Goal: Transaction & Acquisition: Purchase product/service

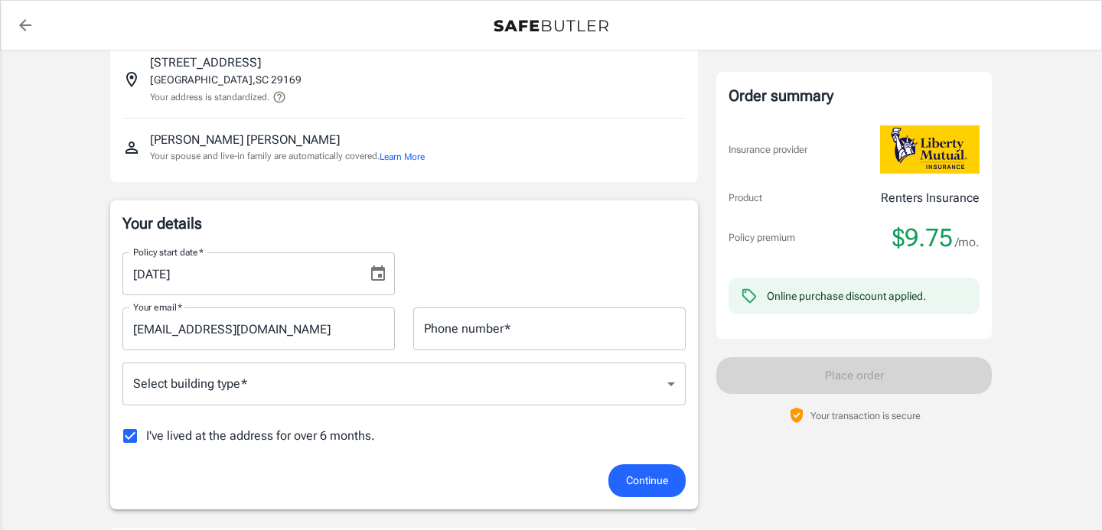
scroll to position [161, 0]
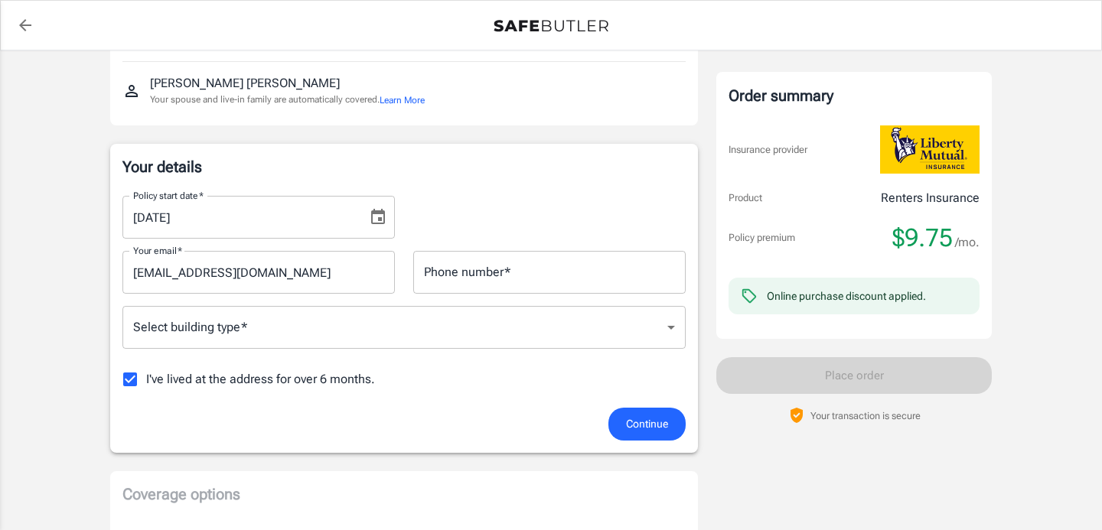
click at [515, 280] on input "Phone number   *" at bounding box center [549, 272] width 272 height 43
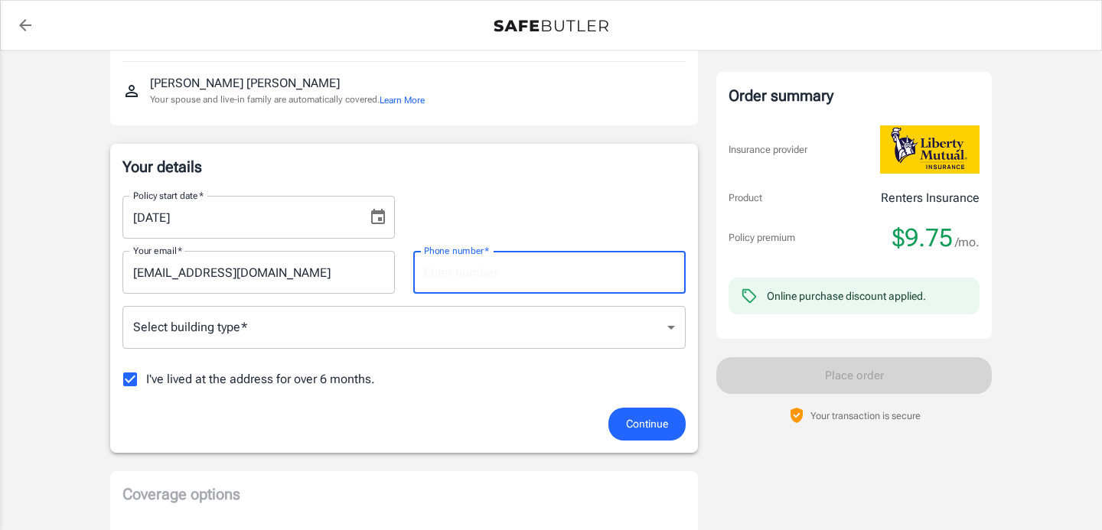
type input "3466709706"
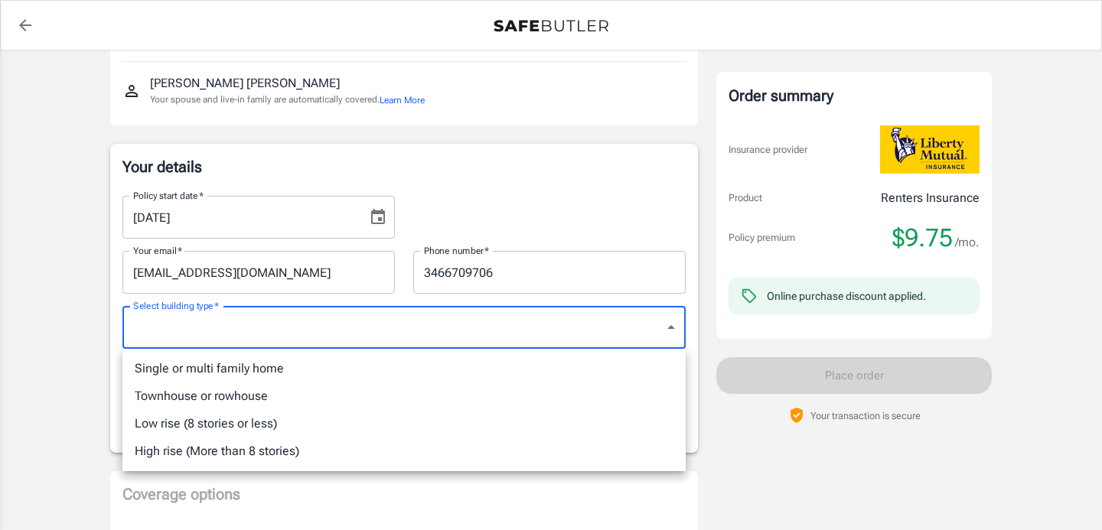
click at [383, 393] on li "Townhouse or rowhouse" at bounding box center [403, 397] width 563 height 28
type input "townhouse"
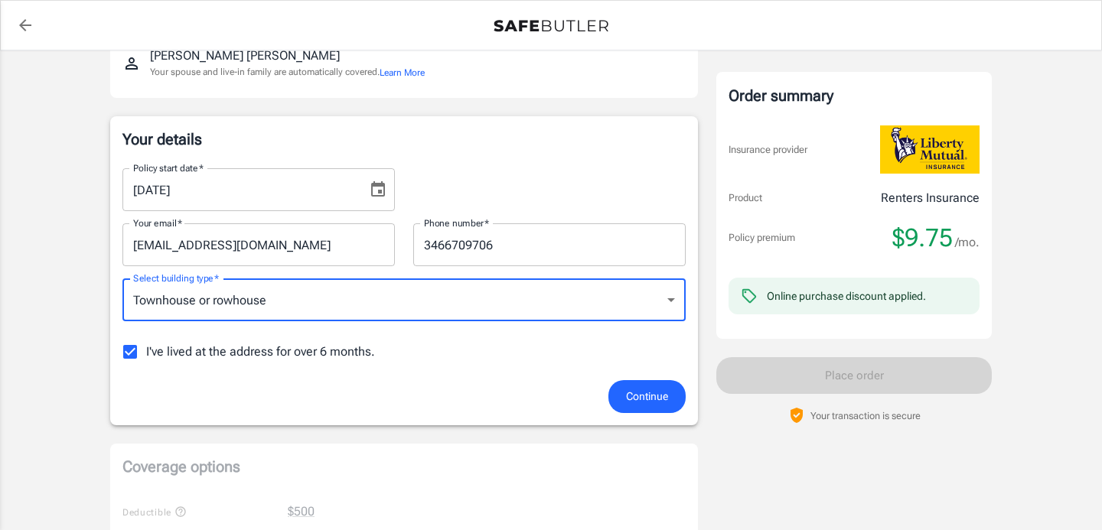
scroll to position [240, 0]
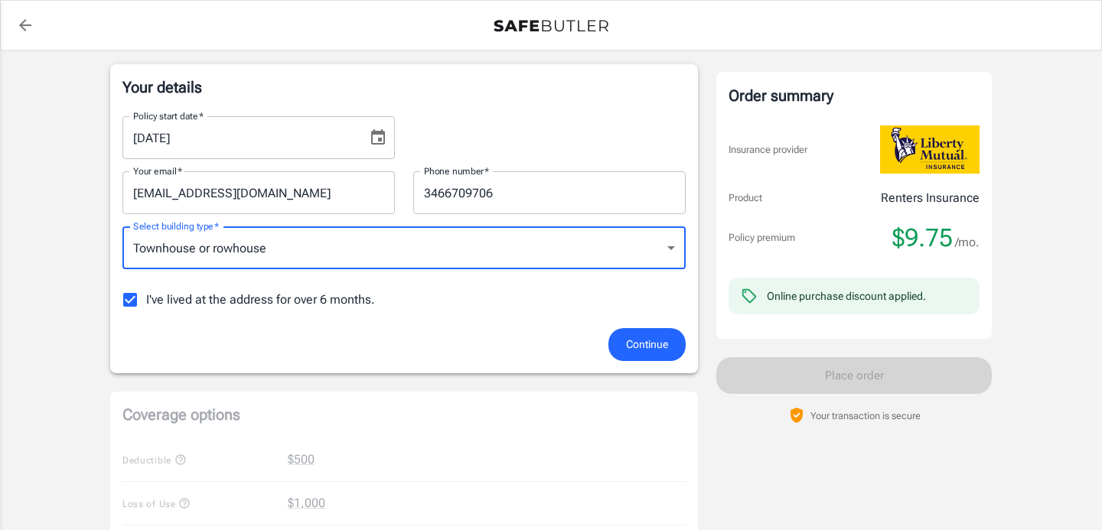
click at [367, 320] on div "Policy start date   * [DATE] Policy start date   * Your email   * [EMAIL_ADDRES…" at bounding box center [403, 216] width 563 height 224
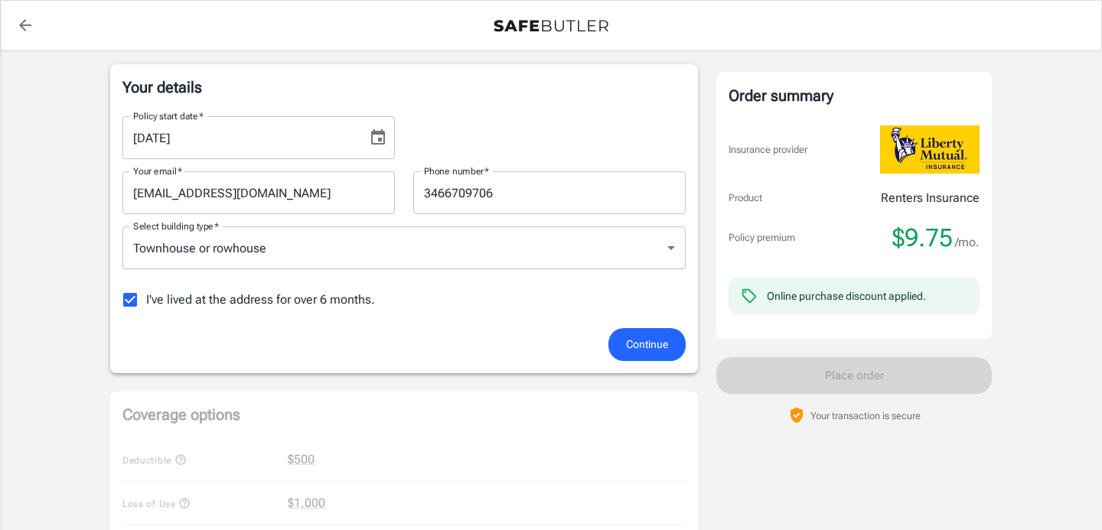
click at [337, 300] on span "I've lived at the address for over 6 months." at bounding box center [260, 300] width 229 height 18
click at [146, 300] on input "I've lived at the address for over 6 months." at bounding box center [130, 300] width 32 height 32
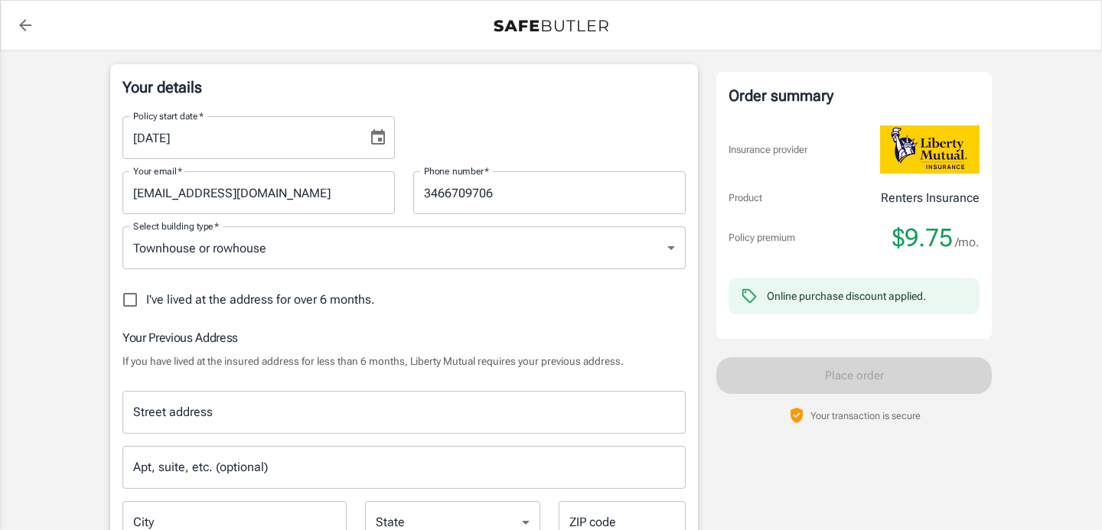
click at [337, 300] on span "I've lived at the address for over 6 months." at bounding box center [260, 300] width 229 height 18
click at [146, 300] on input "I've lived at the address for over 6 months." at bounding box center [130, 300] width 32 height 32
checkbox input "true"
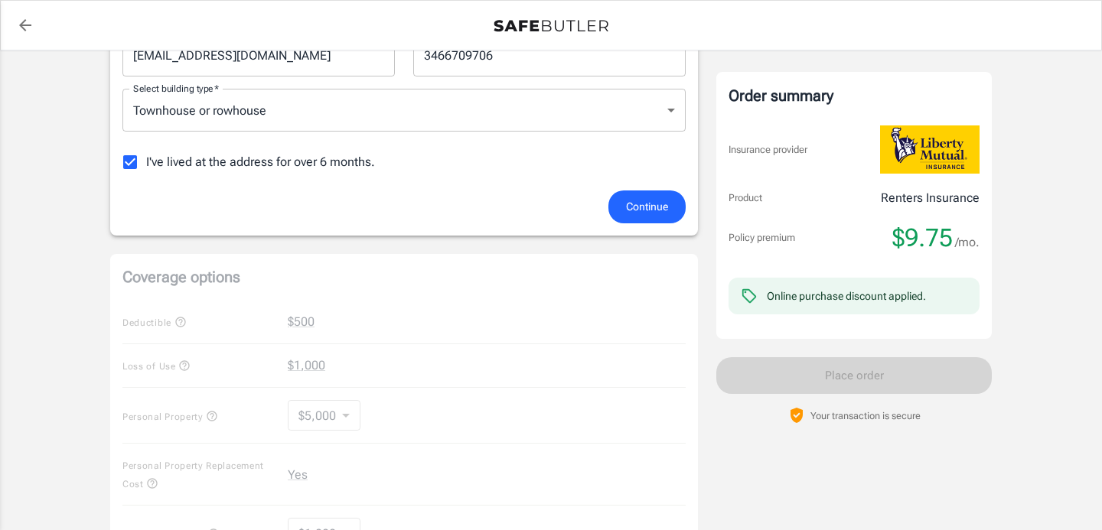
scroll to position [372, 0]
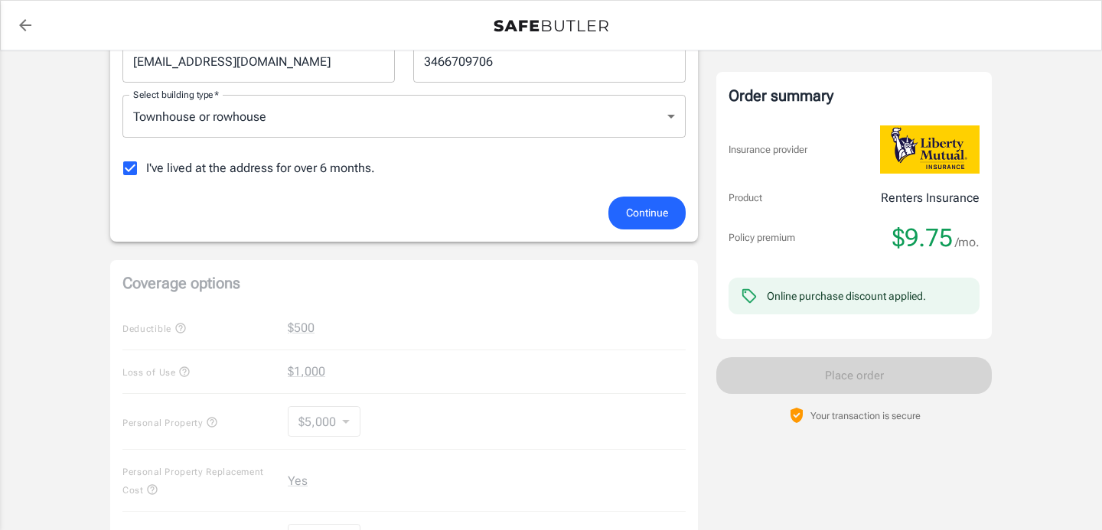
click at [648, 209] on span "Continue" at bounding box center [647, 213] width 42 height 19
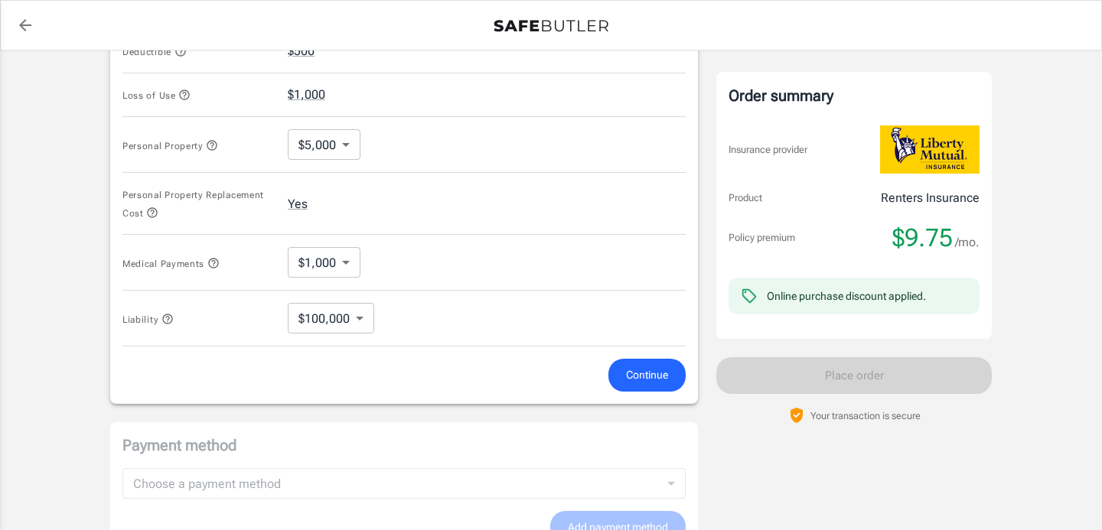
scroll to position [662, 0]
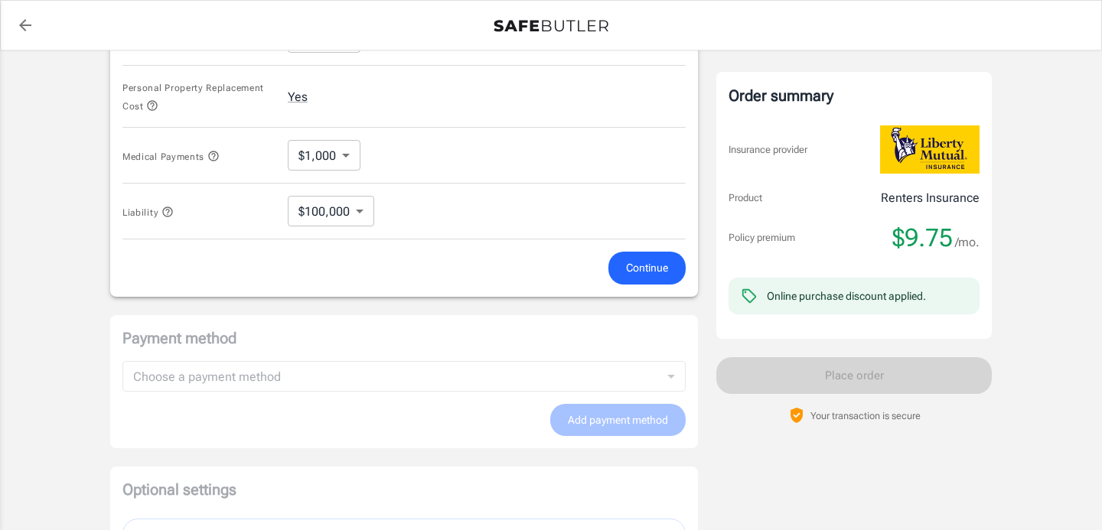
click at [632, 276] on span "Continue" at bounding box center [647, 268] width 42 height 19
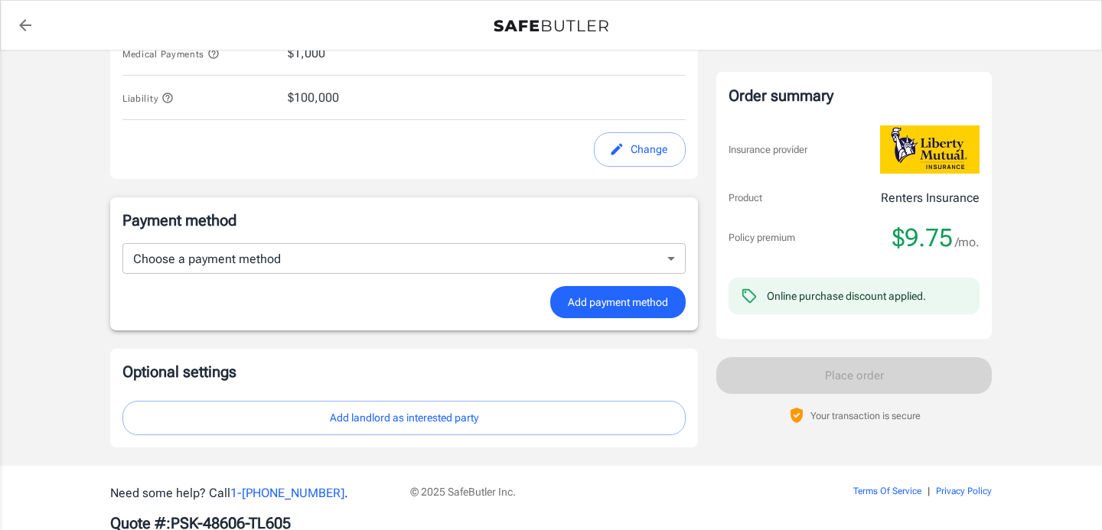
scroll to position [856, 0]
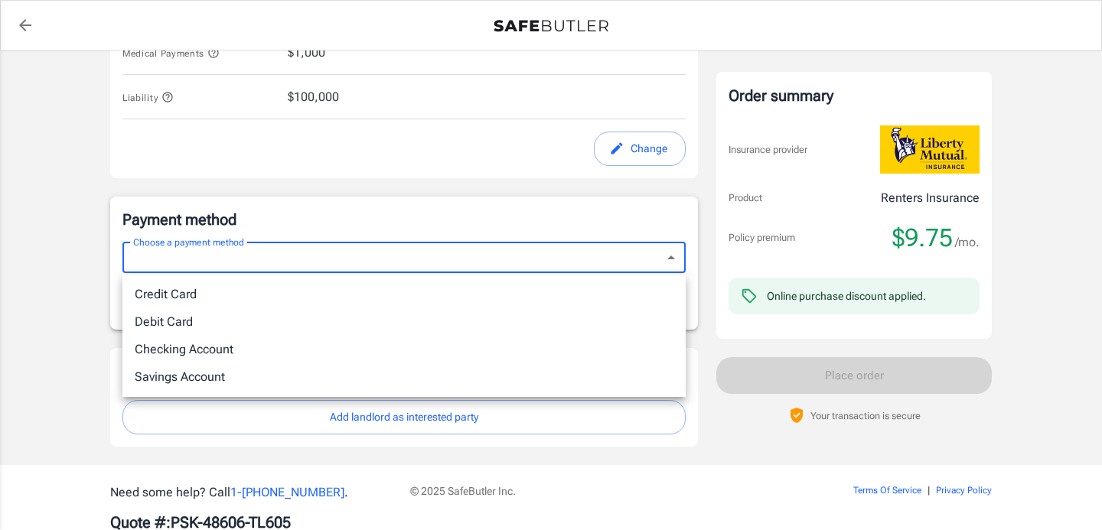
click at [539, 301] on li "Credit Card" at bounding box center [403, 295] width 563 height 28
type input "credit"
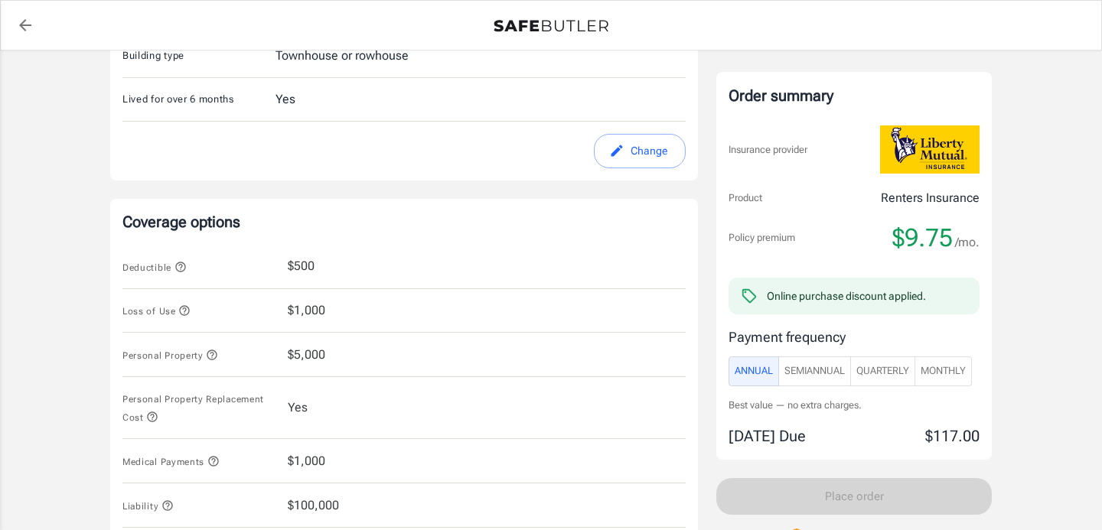
scroll to position [519, 0]
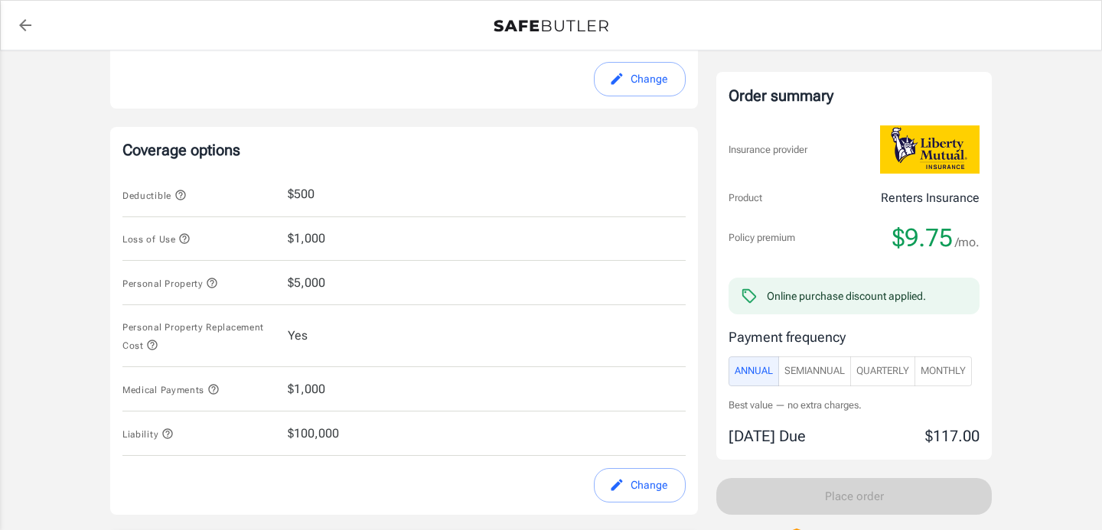
click at [838, 374] on span "SemiAnnual" at bounding box center [815, 372] width 60 height 18
click at [879, 374] on span "Quarterly" at bounding box center [882, 372] width 53 height 18
click at [755, 369] on span "Annual" at bounding box center [754, 372] width 38 height 18
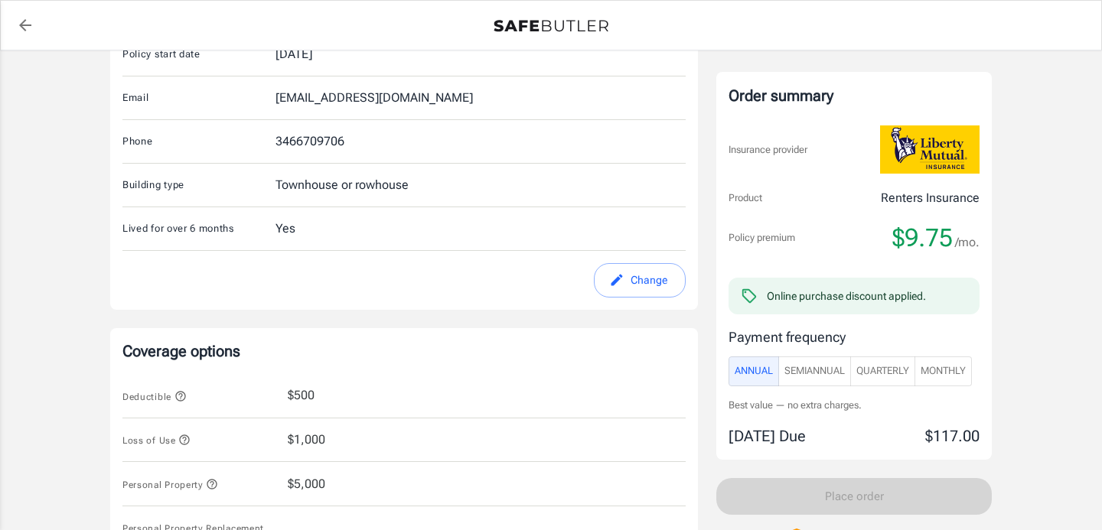
scroll to position [314, 0]
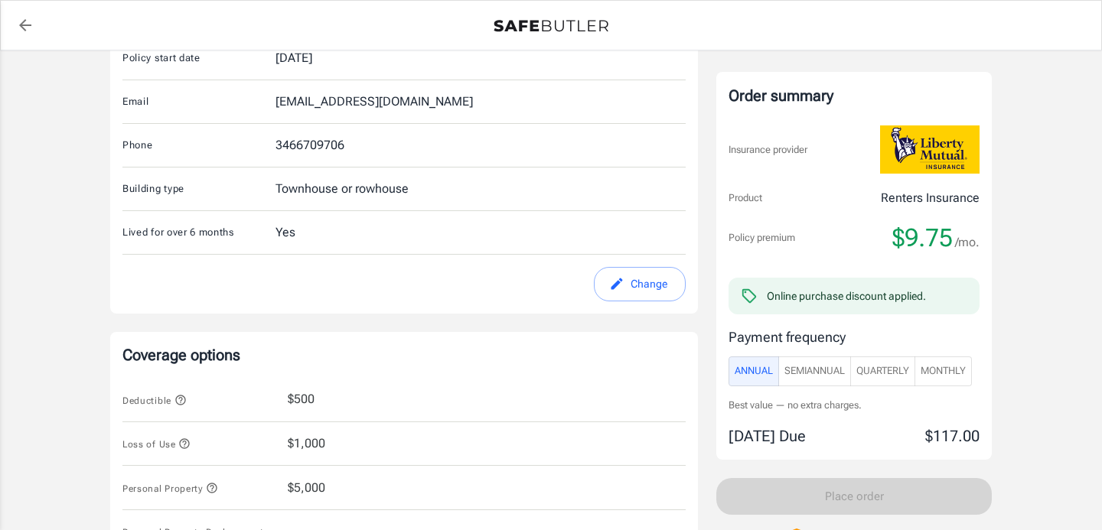
click at [485, 203] on div "Building type Townhouse or rowhouse" at bounding box center [403, 190] width 563 height 44
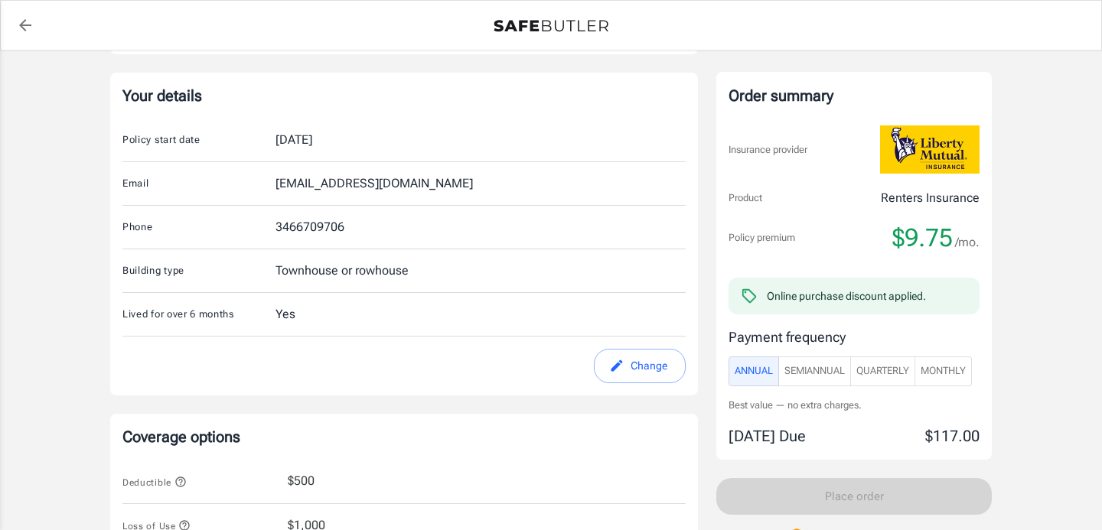
click at [617, 364] on icon "edit" at bounding box center [617, 365] width 11 height 11
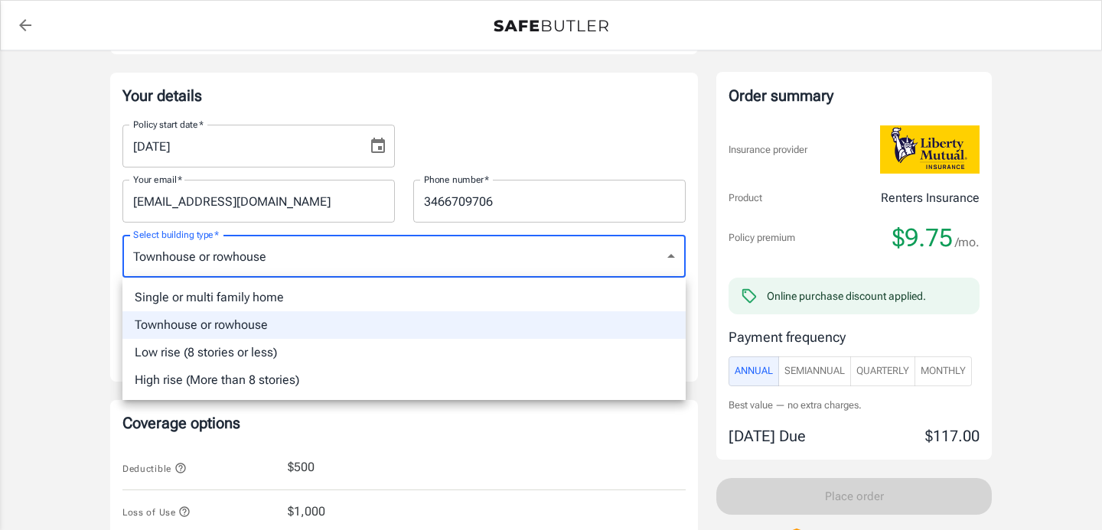
click at [530, 325] on li "Townhouse or rowhouse" at bounding box center [403, 326] width 563 height 28
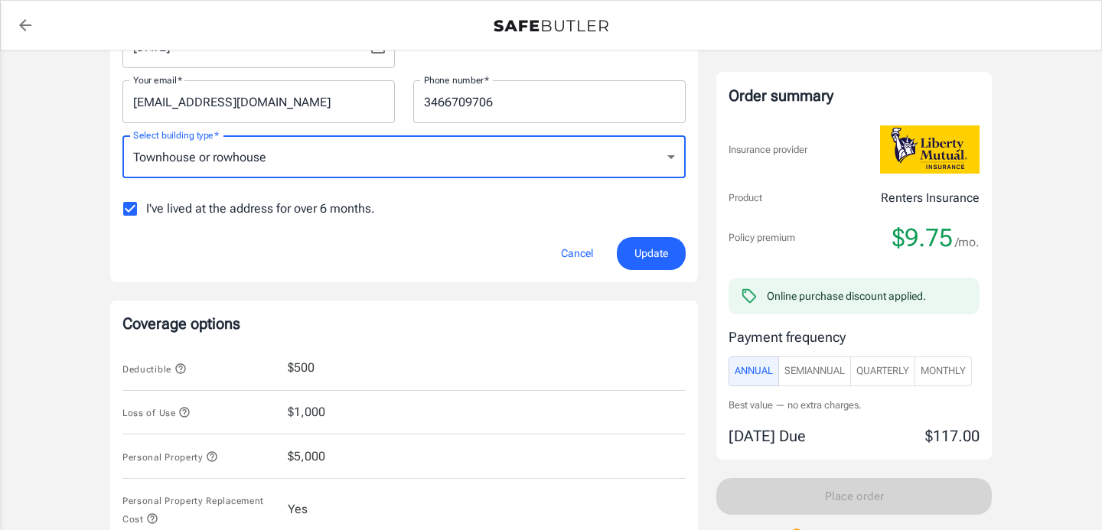
scroll to position [339, 0]
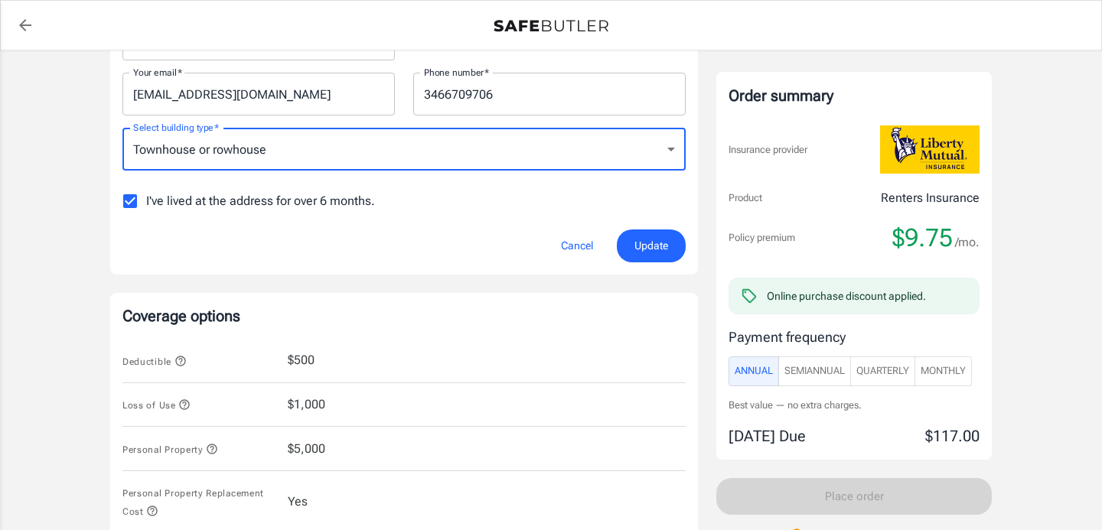
click at [661, 244] on span "Update" at bounding box center [651, 246] width 34 height 19
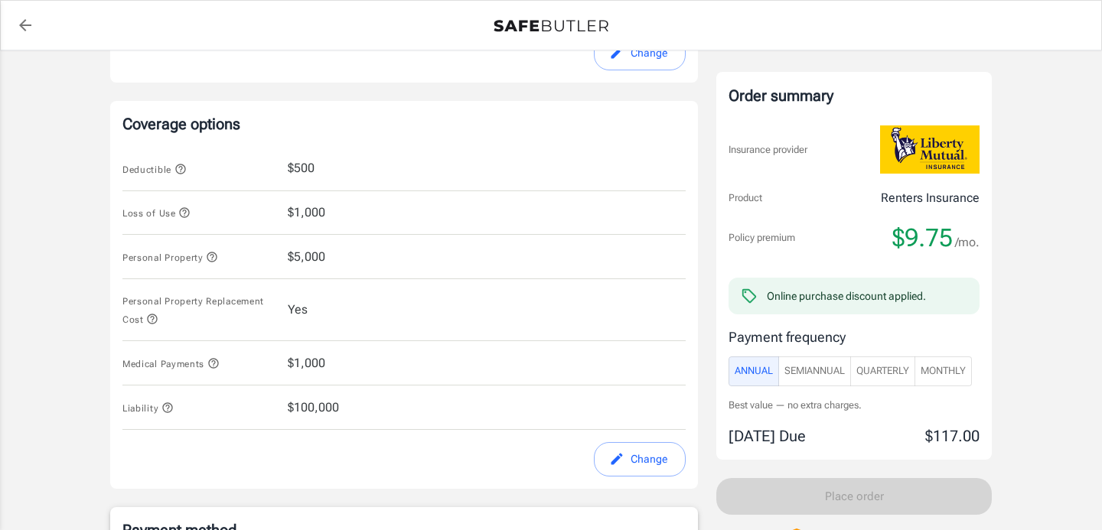
scroll to position [602, 0]
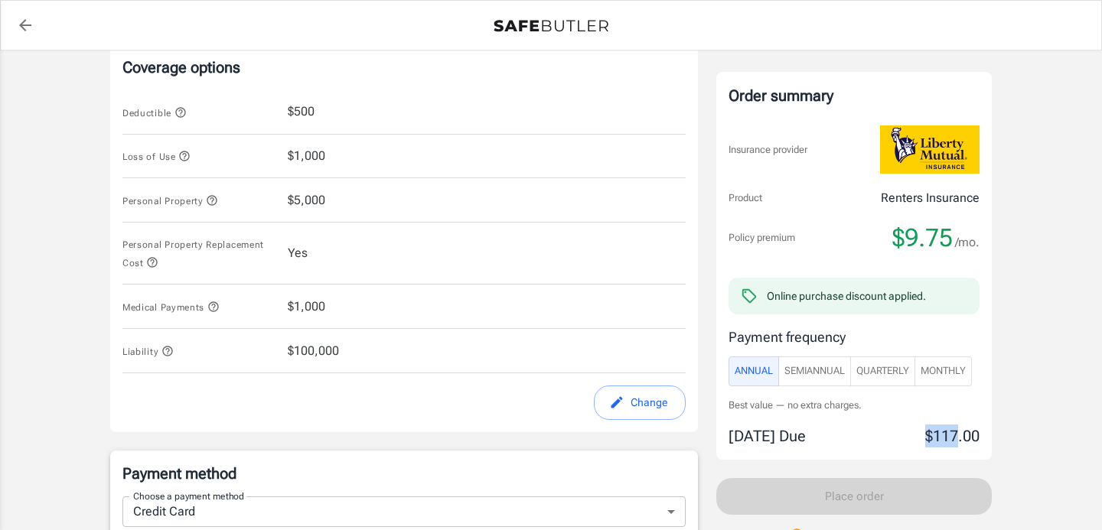
drag, startPoint x: 900, startPoint y: 442, endPoint x: 954, endPoint y: 439, distance: 54.4
click at [954, 439] on div "Today's Due $117.00" at bounding box center [854, 436] width 251 height 23
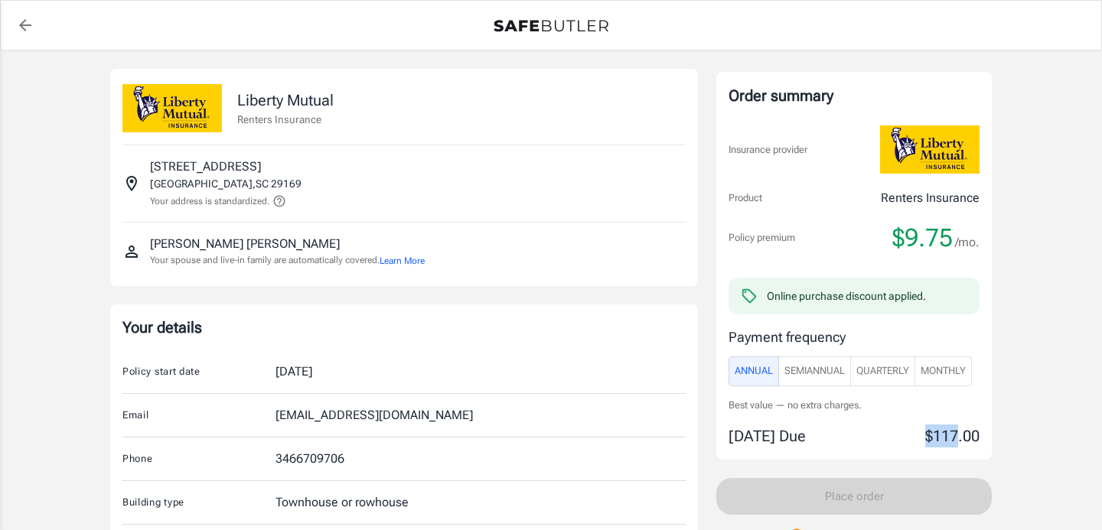
scroll to position [7, 0]
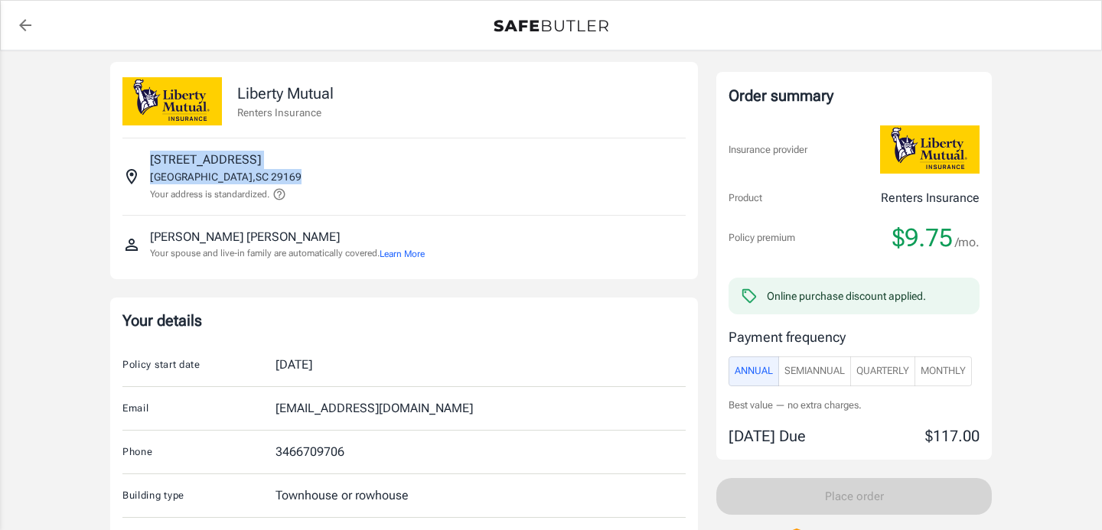
drag, startPoint x: 152, startPoint y: 155, endPoint x: 285, endPoint y: 174, distance: 134.4
click at [285, 174] on div "800 STATE ST 164 WEST COLUMBIA , SC 29169 Your address is standardized." at bounding box center [226, 177] width 152 height 52
copy div "800 STATE ST 164 WEST COLUMBIA , SC 29169"
click at [282, 195] on icon at bounding box center [279, 195] width 14 height 14
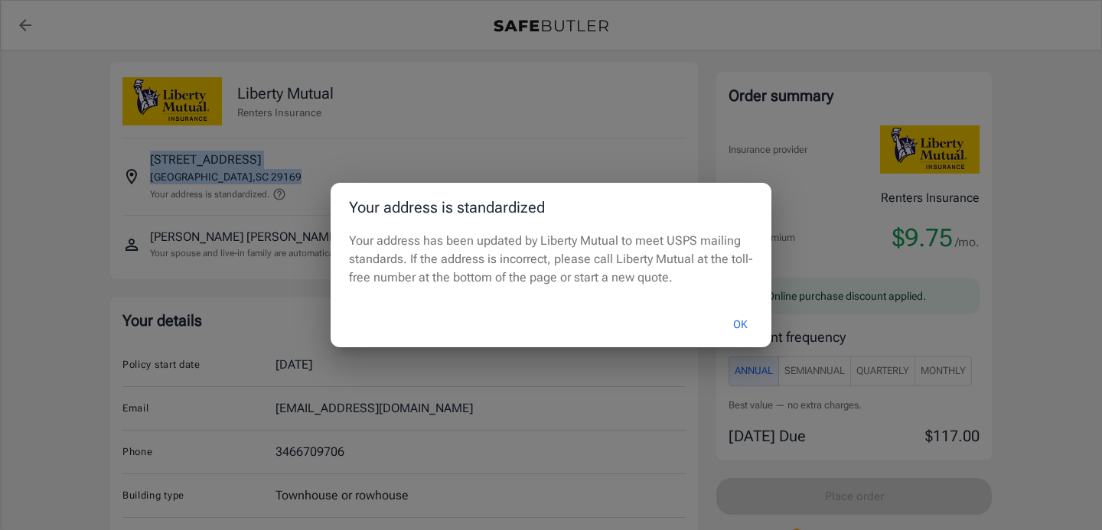
click at [507, 167] on div "Your address is standardized Your address has been updated by Liberty Mutual to…" at bounding box center [551, 265] width 1102 height 530
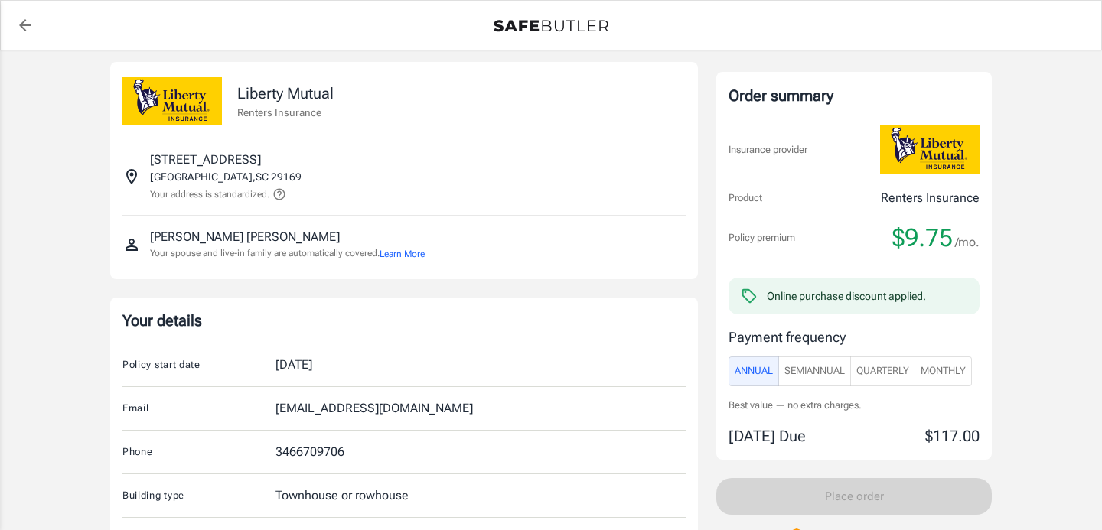
click at [277, 197] on icon at bounding box center [279, 194] width 11 height 11
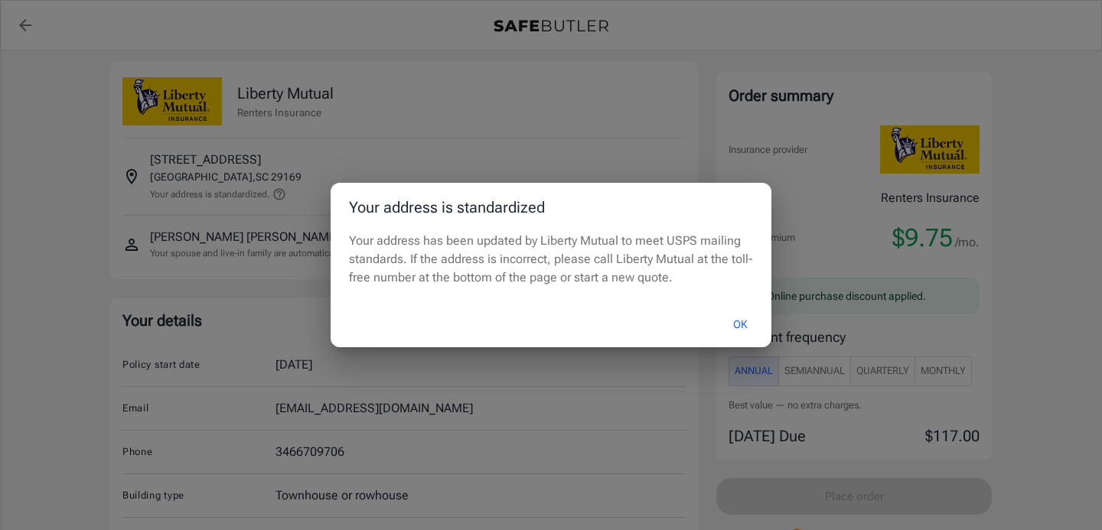
click at [416, 165] on div "Your address is standardized Your address has been updated by Liberty Mutual to…" at bounding box center [551, 265] width 1102 height 530
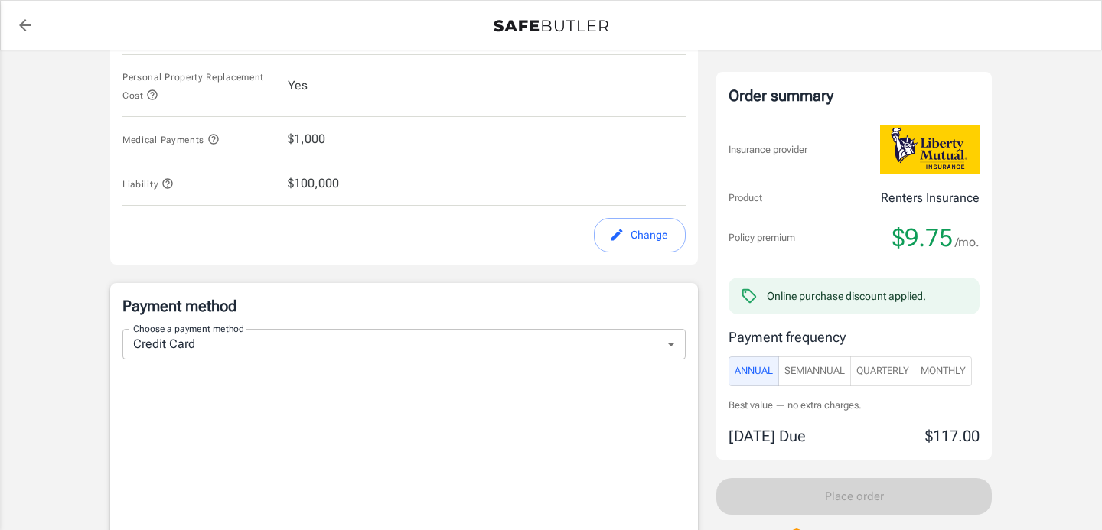
scroll to position [771, 0]
click at [305, 351] on body "Policy premium $ 9.75 /mo Liberty Mutual Renters Insurance 800 STATE ST 164 WES…" at bounding box center [551, 137] width 1102 height 1816
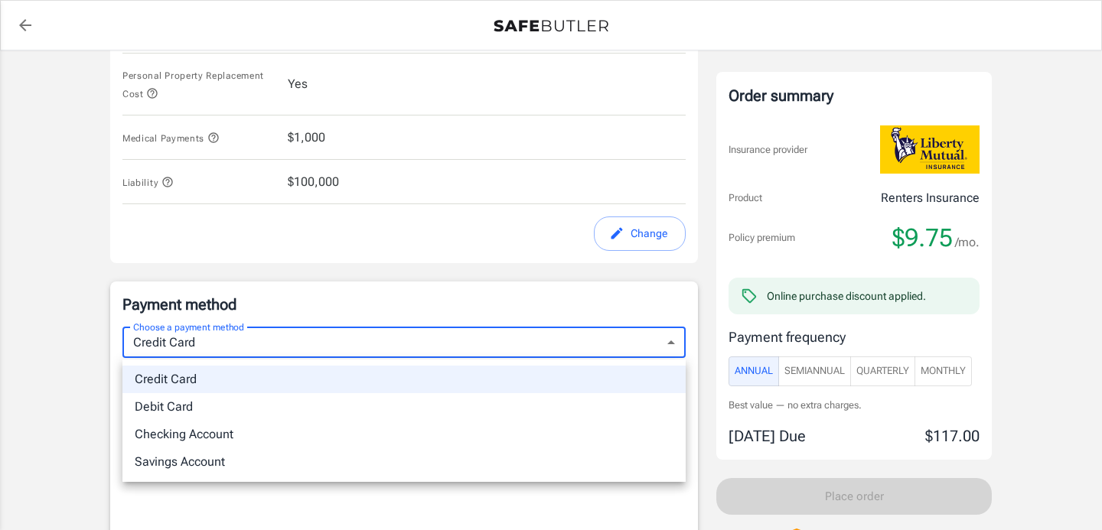
click at [257, 380] on li "Credit Card" at bounding box center [403, 380] width 563 height 28
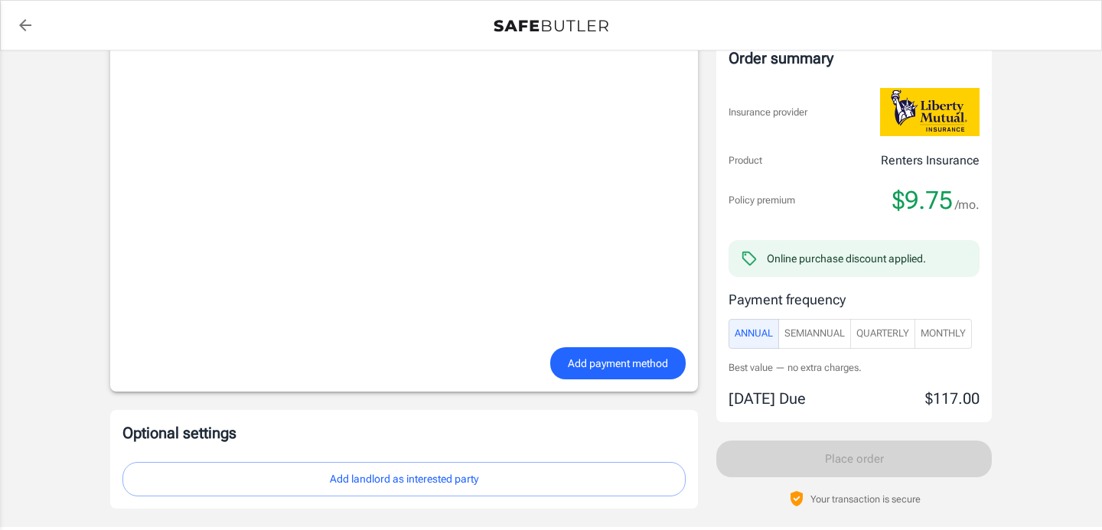
scroll to position [1204, 0]
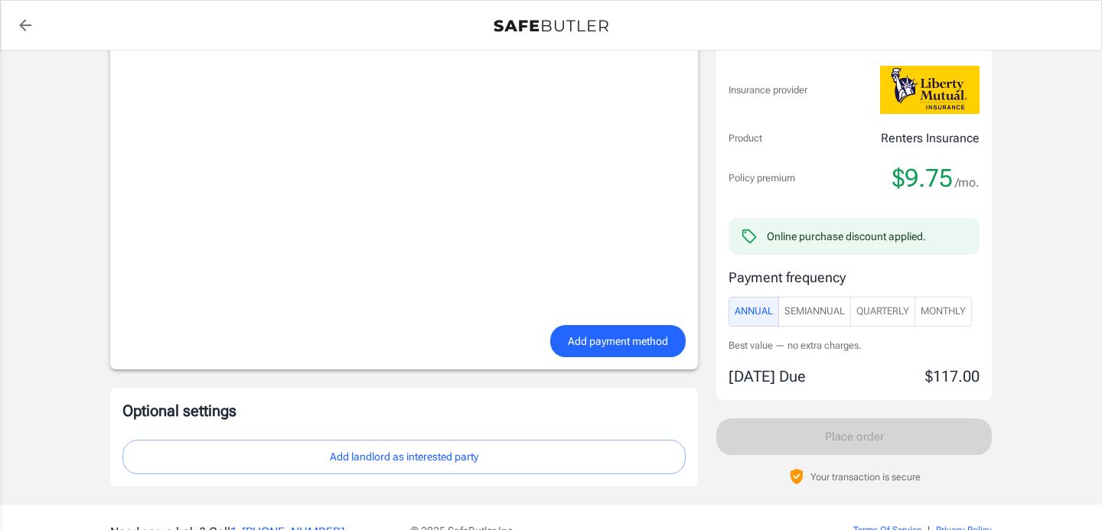
click at [579, 344] on span "Add payment method" at bounding box center [618, 341] width 100 height 19
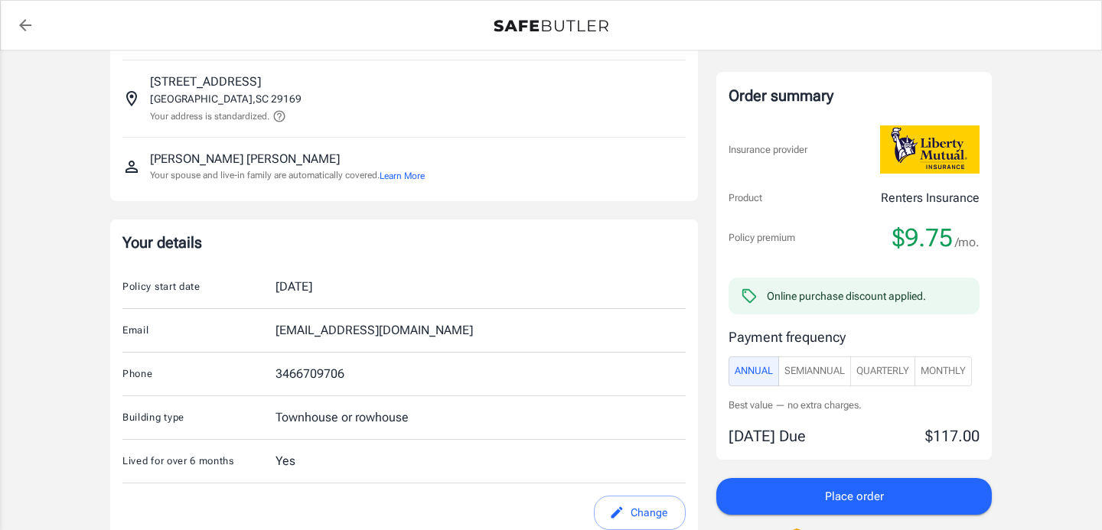
scroll to position [126, 0]
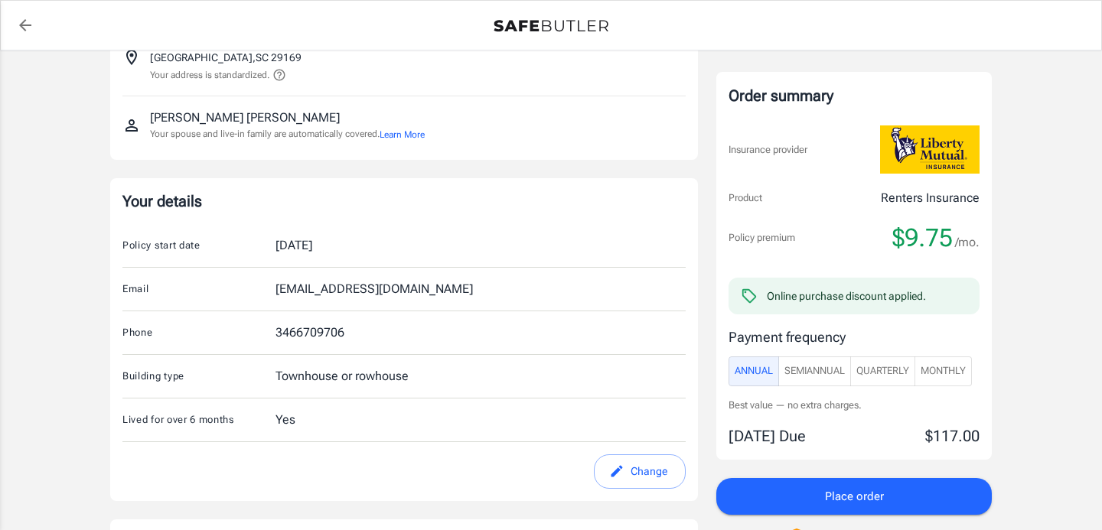
click at [615, 458] on button "Change" at bounding box center [640, 472] width 92 height 34
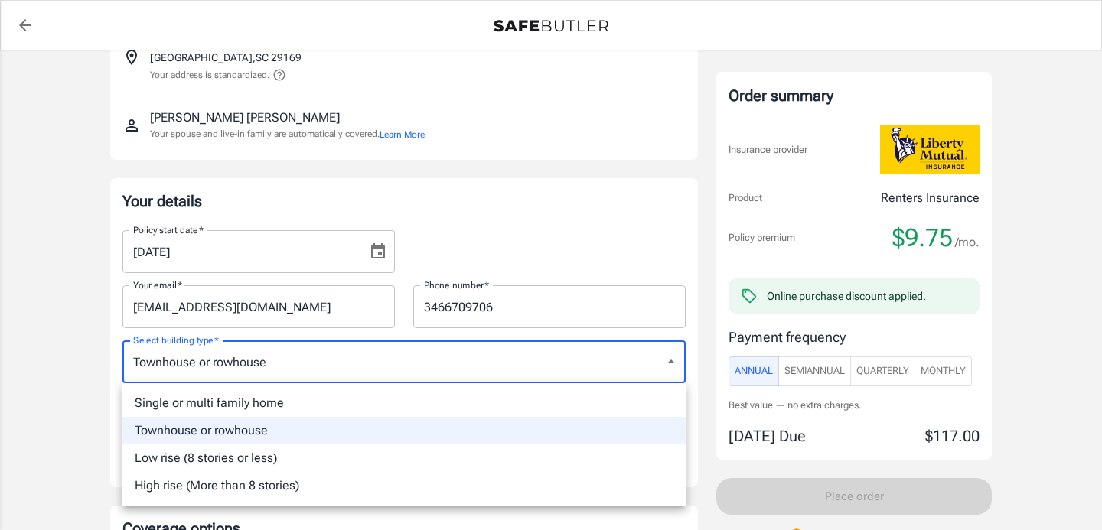
click at [342, 356] on div at bounding box center [551, 265] width 1102 height 530
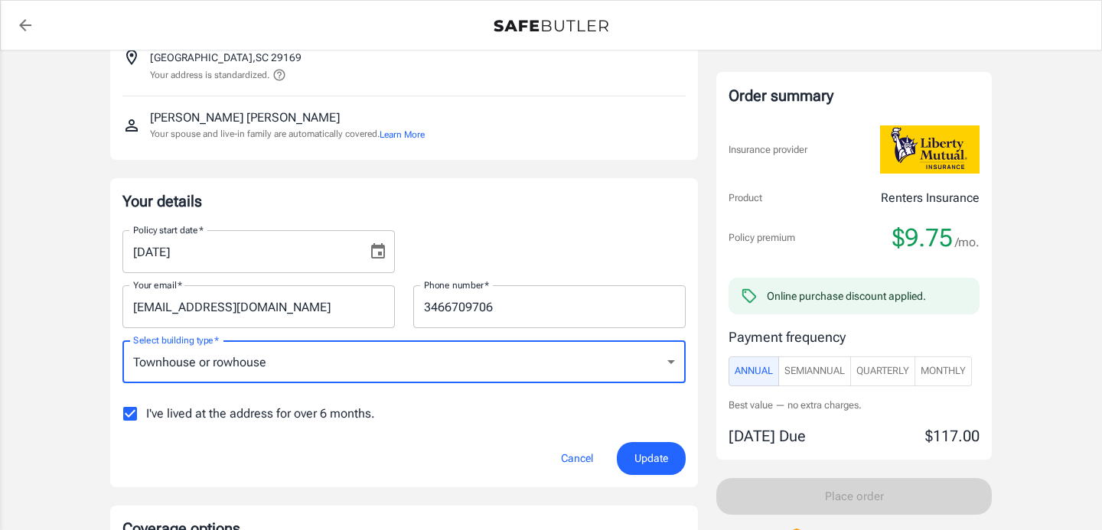
click at [380, 253] on icon "Choose date, selected date is Aug 20, 2025" at bounding box center [378, 250] width 14 height 15
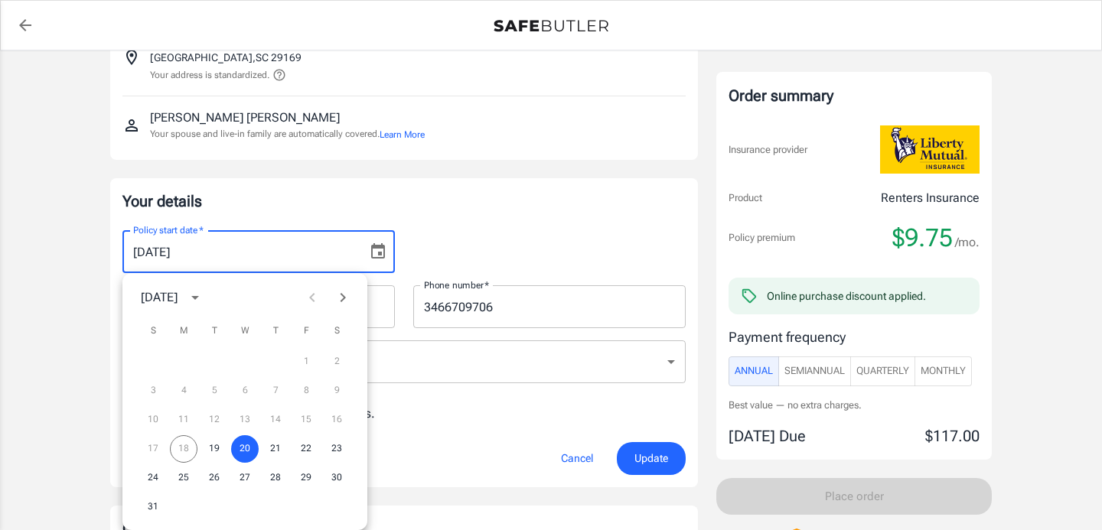
click at [180, 451] on div "17 18 19 20 21 22 23" at bounding box center [244, 450] width 245 height 28
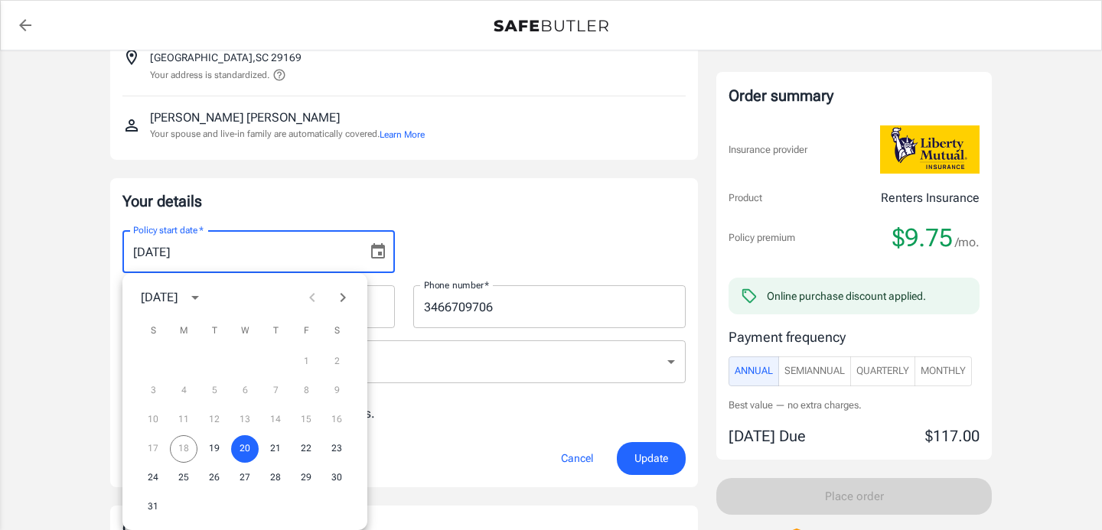
click at [187, 451] on div "17 18 19 20 21 22 23" at bounding box center [244, 450] width 245 height 28
click at [206, 451] on button "19" at bounding box center [215, 450] width 28 height 28
type input "08/19/2025"
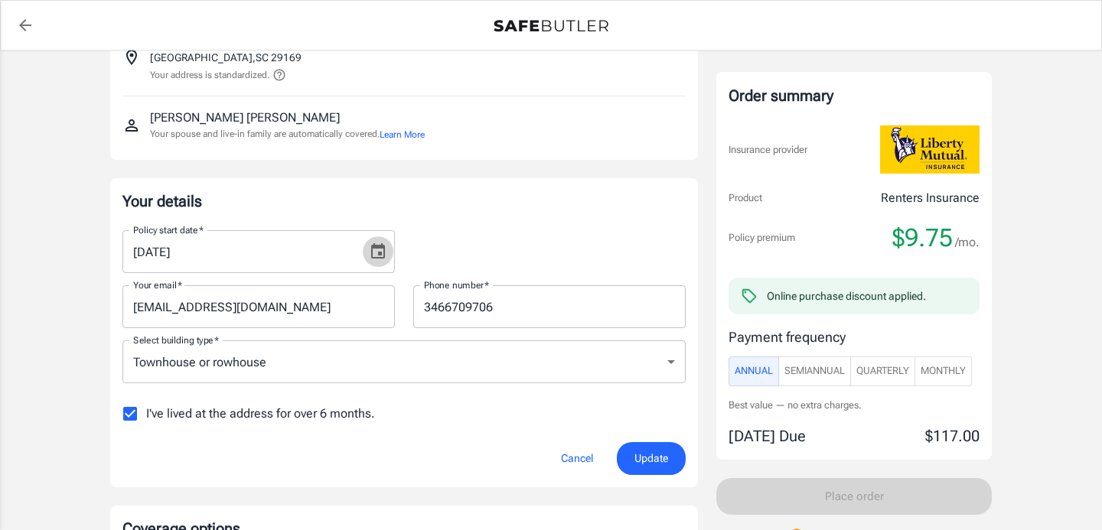
click at [375, 254] on icon "Choose date, selected date is Aug 19, 2025" at bounding box center [378, 252] width 18 height 18
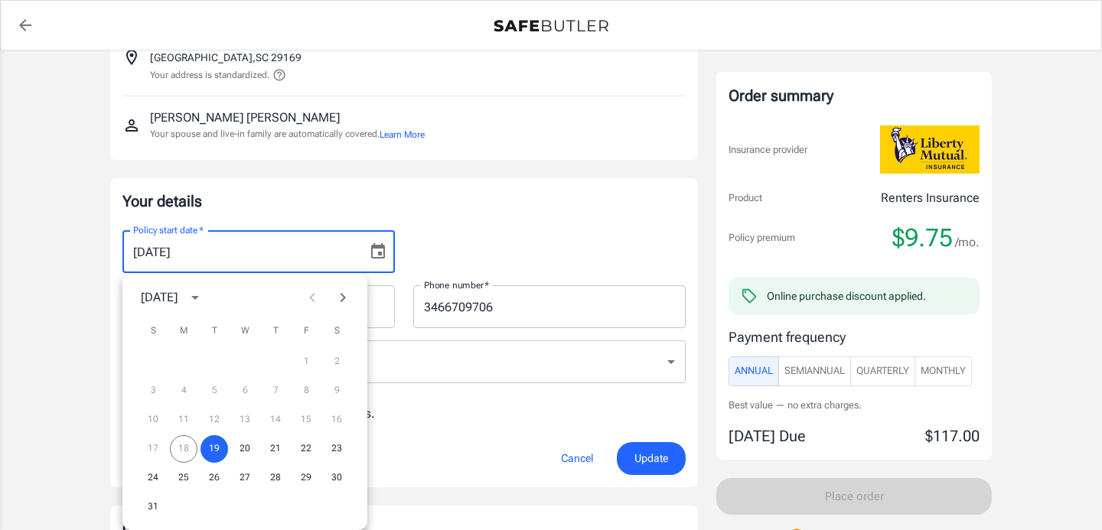
click at [181, 443] on div "17 18 19 20 21 22 23" at bounding box center [244, 450] width 245 height 28
click at [380, 251] on icon "Choose date, selected date is Aug 19, 2025" at bounding box center [378, 252] width 18 height 18
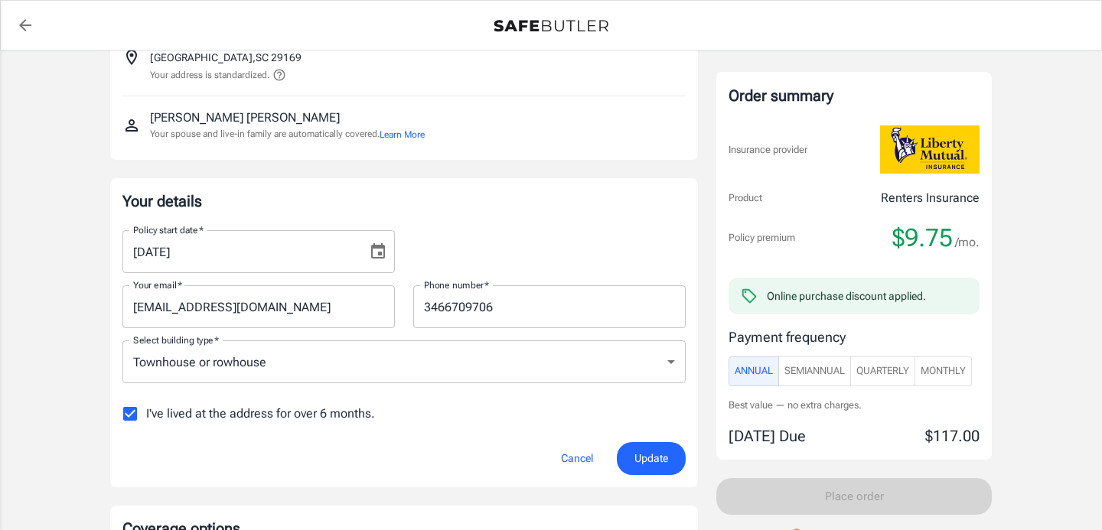
click at [380, 251] on icon "Choose date, selected date is Aug 19, 2025" at bounding box center [378, 252] width 18 height 18
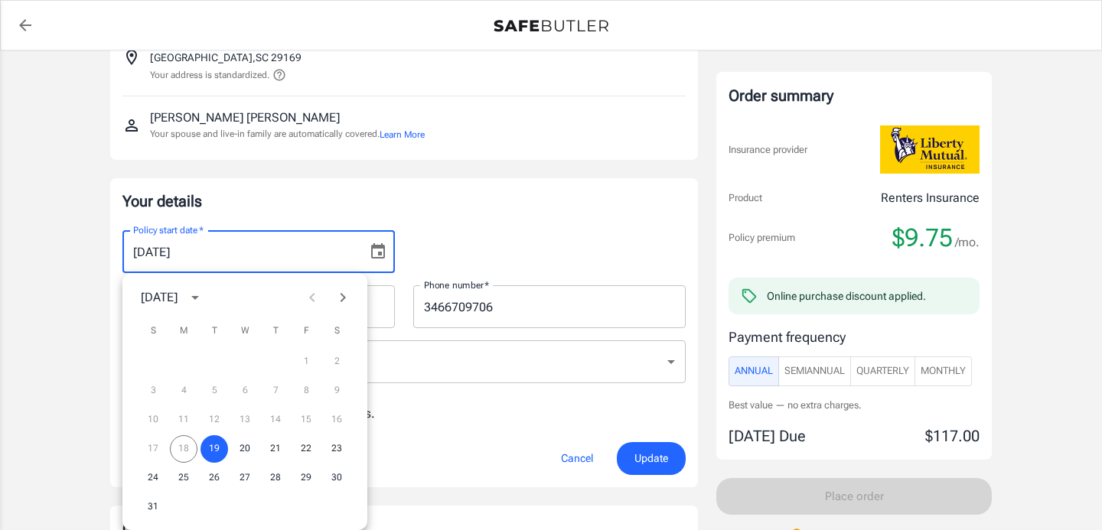
click at [380, 251] on icon "Choose date, selected date is Aug 19, 2025" at bounding box center [378, 252] width 18 height 18
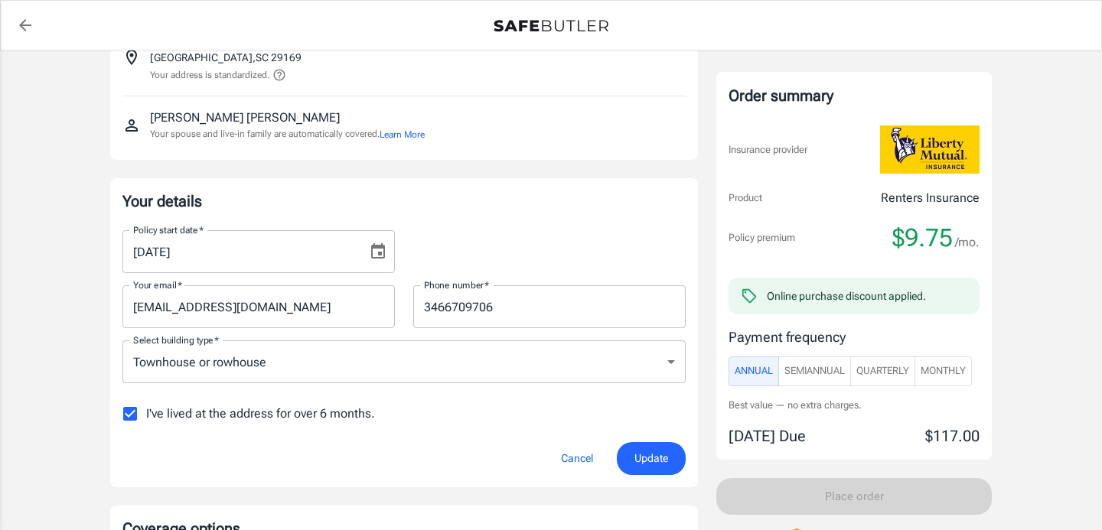
click at [380, 251] on icon "Choose date, selected date is Aug 19, 2025" at bounding box center [378, 252] width 18 height 18
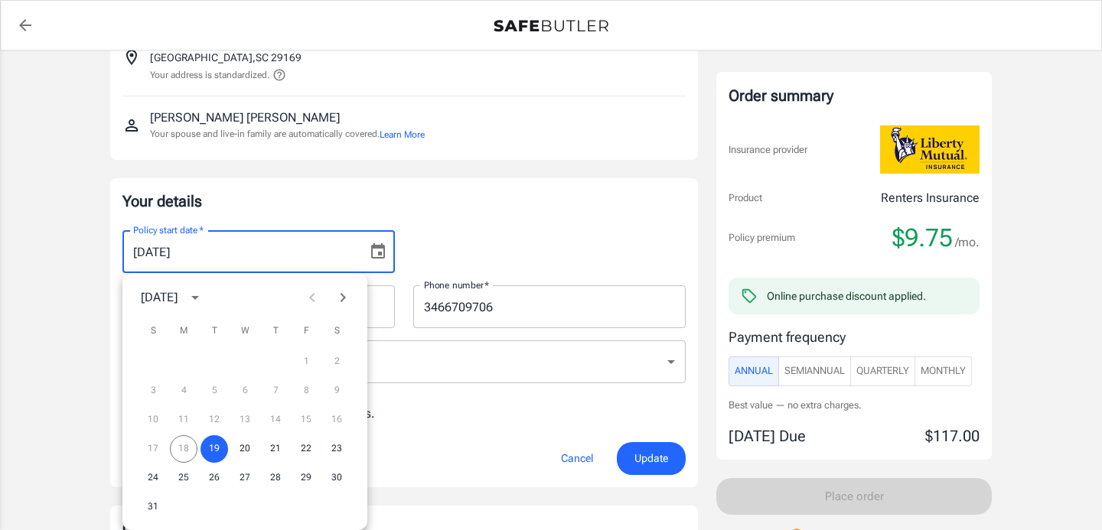
click at [380, 251] on icon "Choose date, selected date is Aug 19, 2025" at bounding box center [378, 252] width 18 height 18
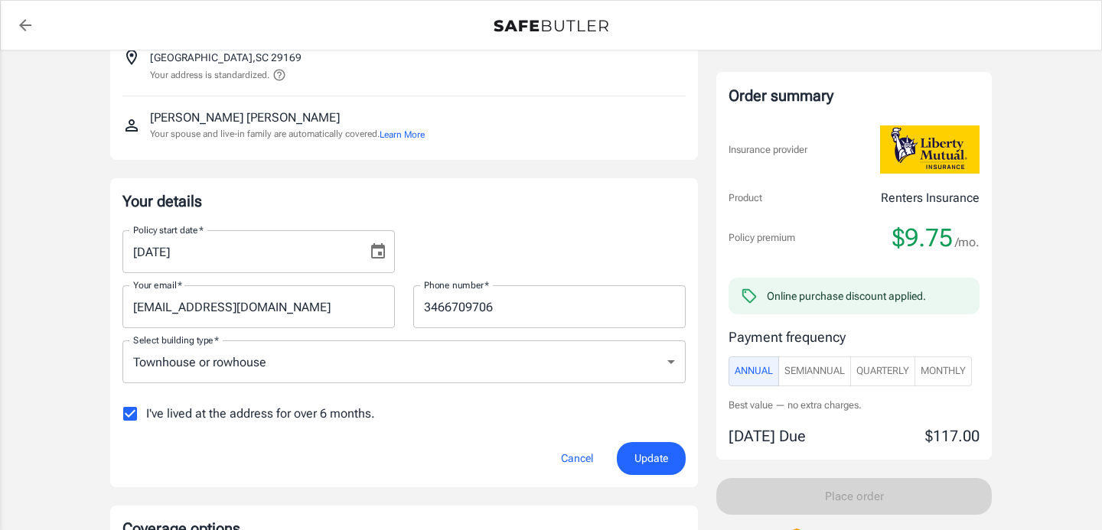
click at [380, 251] on icon "Choose date, selected date is Aug 19, 2025" at bounding box center [378, 252] width 18 height 18
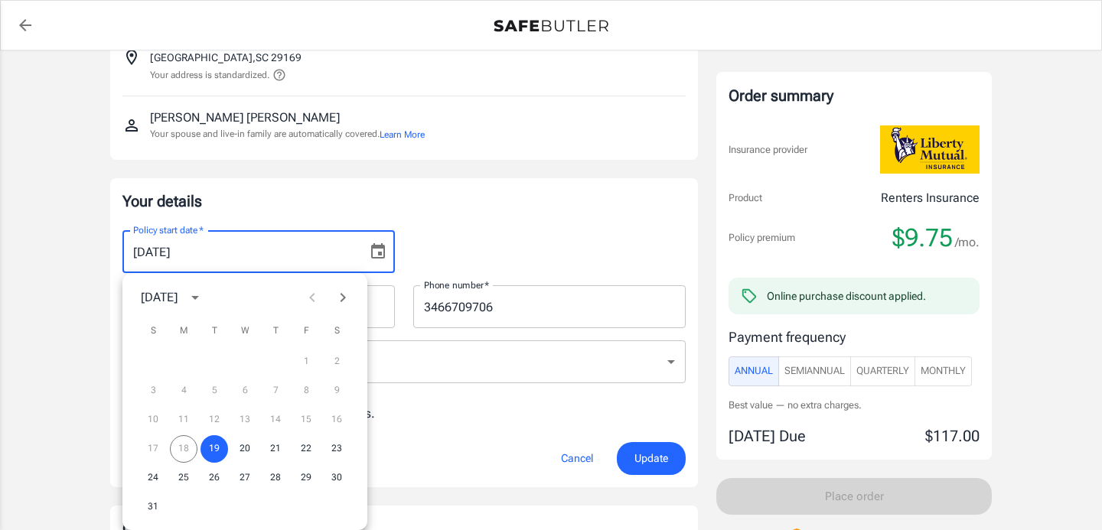
click at [380, 251] on icon "Choose date, selected date is Aug 19, 2025" at bounding box center [378, 252] width 18 height 18
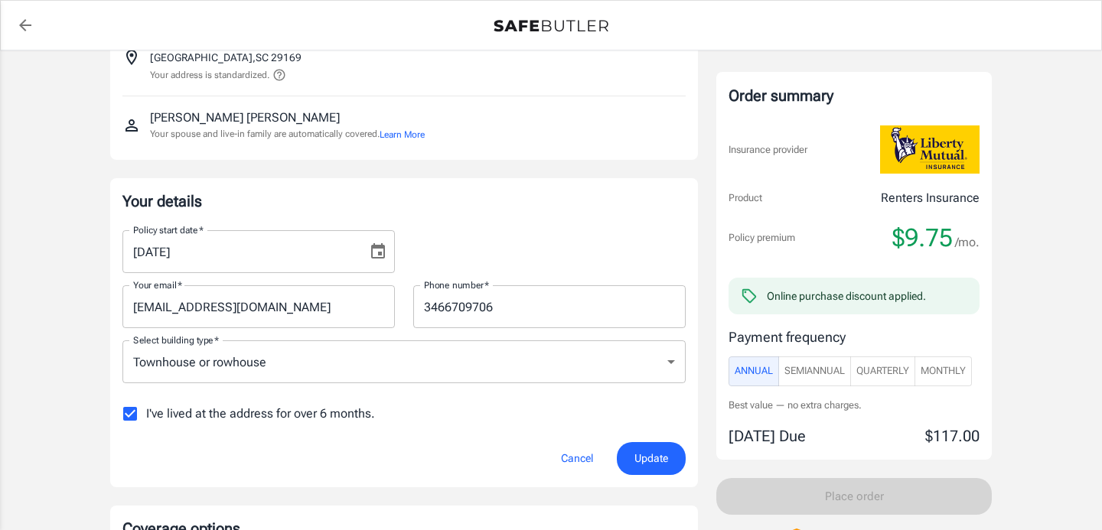
click at [380, 251] on icon "Choose date, selected date is Aug 19, 2025" at bounding box center [378, 252] width 18 height 18
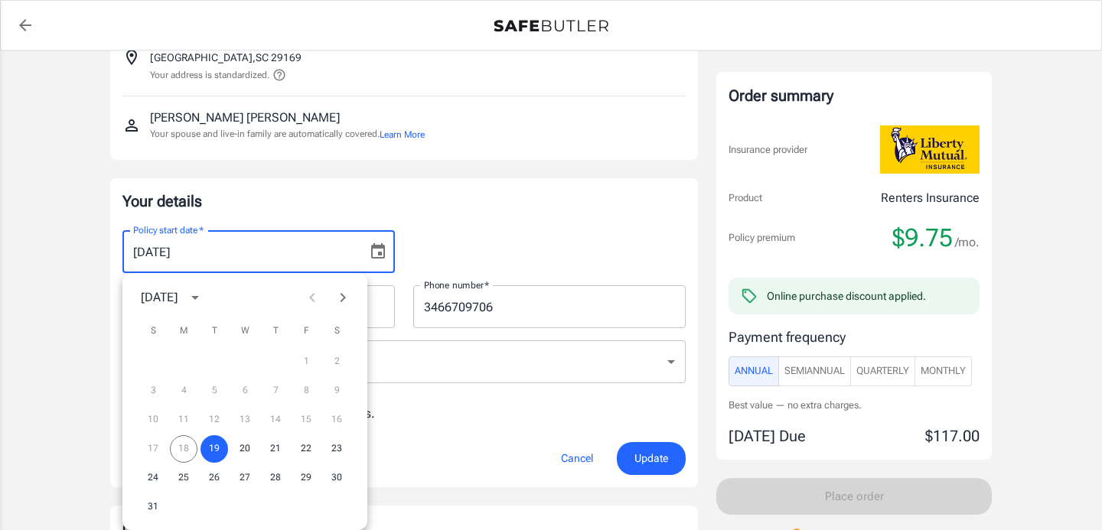
click at [380, 251] on icon "Choose date, selected date is Aug 19, 2025" at bounding box center [378, 252] width 18 height 18
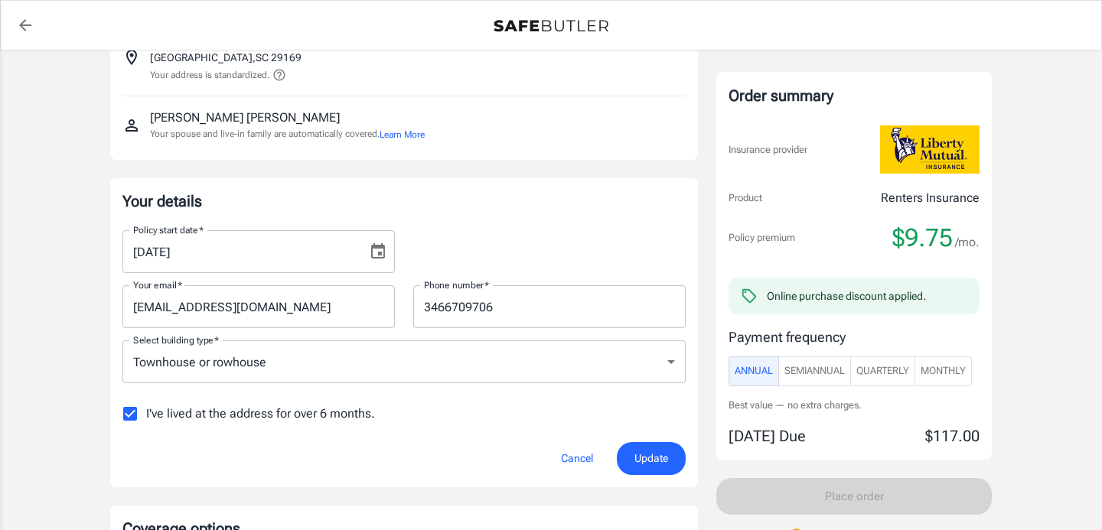
click at [380, 251] on icon "Choose date, selected date is Aug 19, 2025" at bounding box center [378, 252] width 18 height 18
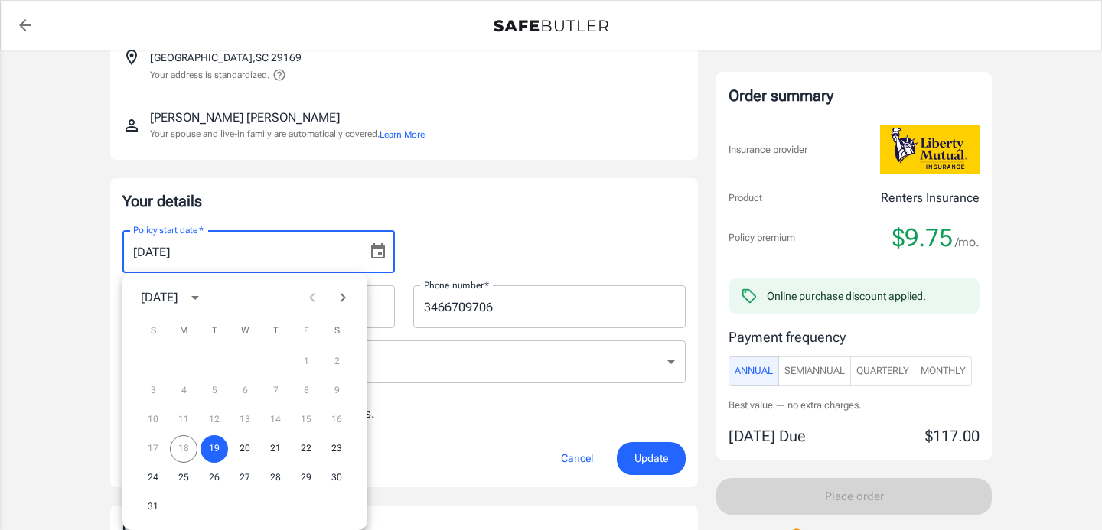
click at [179, 455] on div "17 18 19 20 21 22 23" at bounding box center [244, 450] width 245 height 28
click at [384, 250] on icon "Choose date, selected date is Aug 19, 2025" at bounding box center [378, 250] width 14 height 15
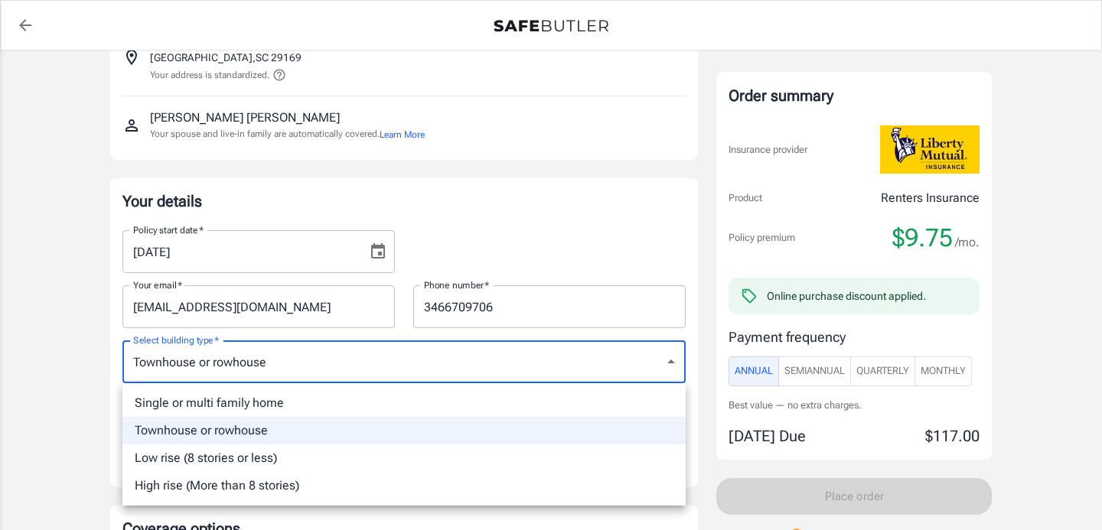
click at [658, 356] on div at bounding box center [551, 265] width 1102 height 530
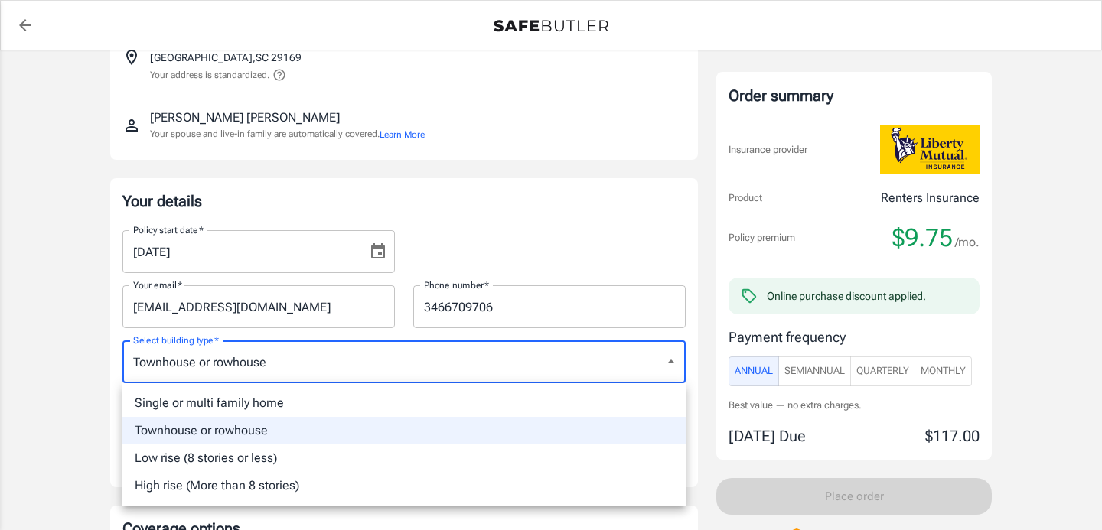
click at [532, 395] on li "Single or multi family home" at bounding box center [403, 404] width 563 height 28
type input "singlefamily"
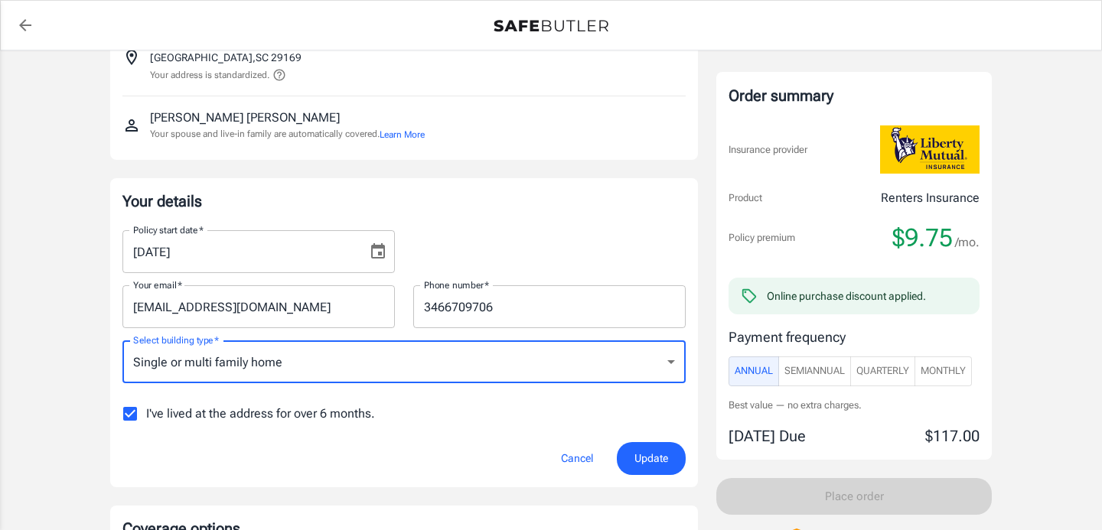
click at [648, 457] on span "Update" at bounding box center [651, 458] width 34 height 19
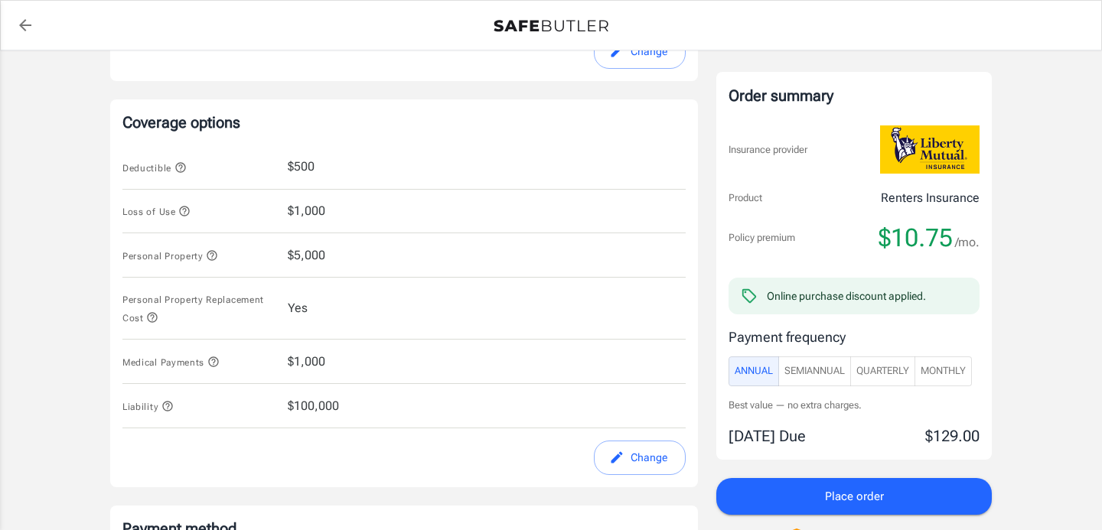
scroll to position [547, 0]
click at [179, 169] on icon "button" at bounding box center [181, 167] width 12 height 12
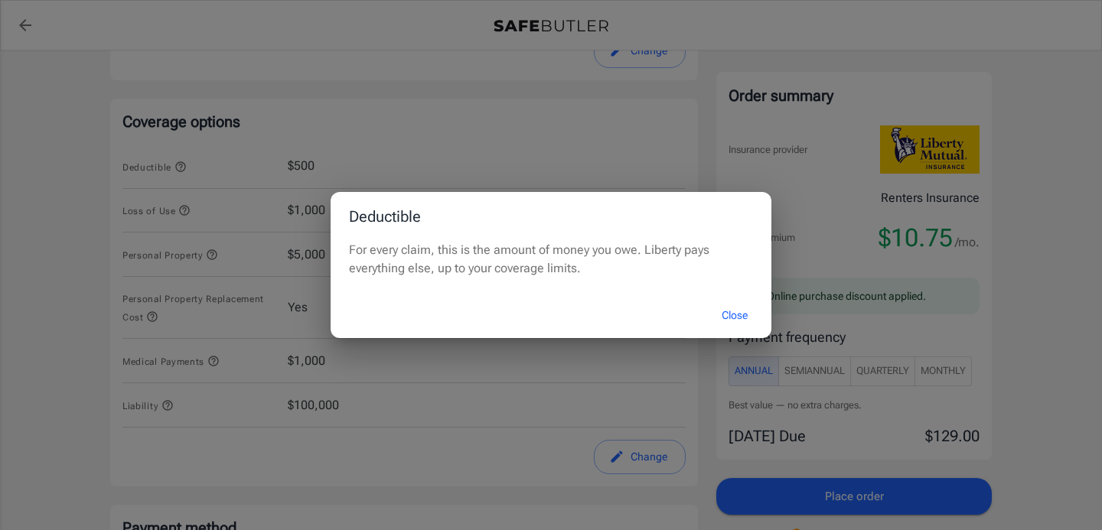
click at [725, 319] on button "Close" at bounding box center [734, 315] width 61 height 33
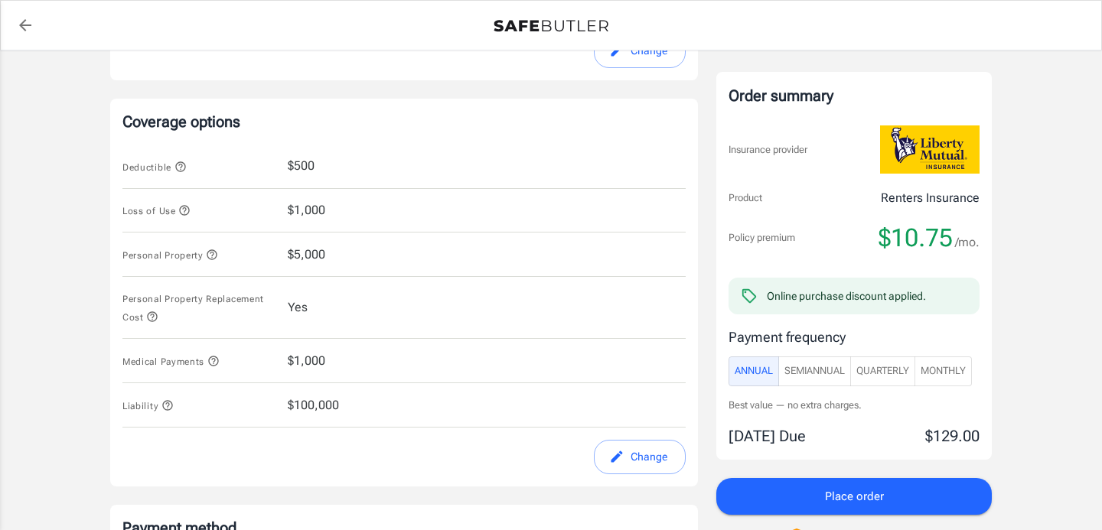
click at [653, 471] on button "Change" at bounding box center [640, 457] width 92 height 34
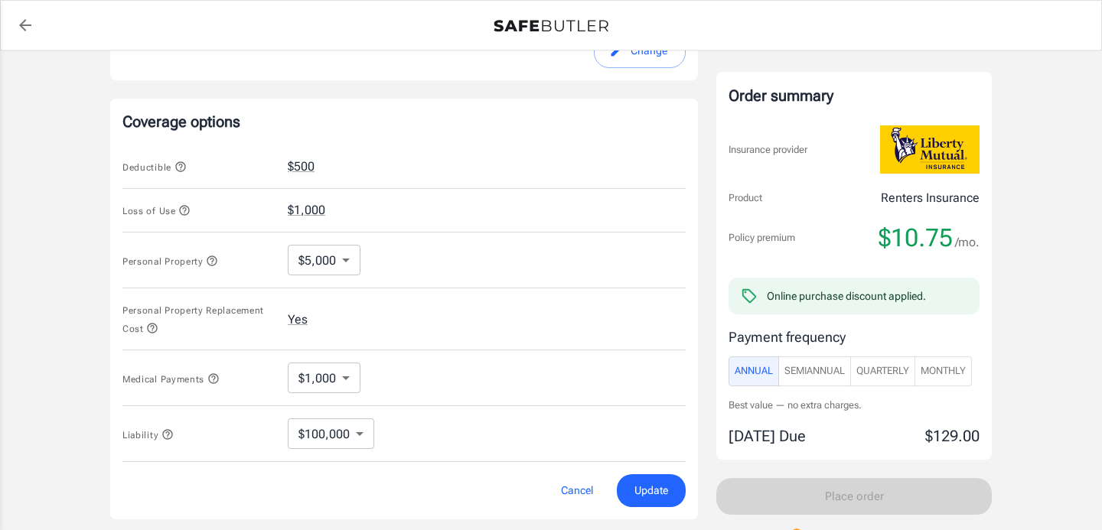
click at [657, 500] on span "Update" at bounding box center [651, 490] width 34 height 19
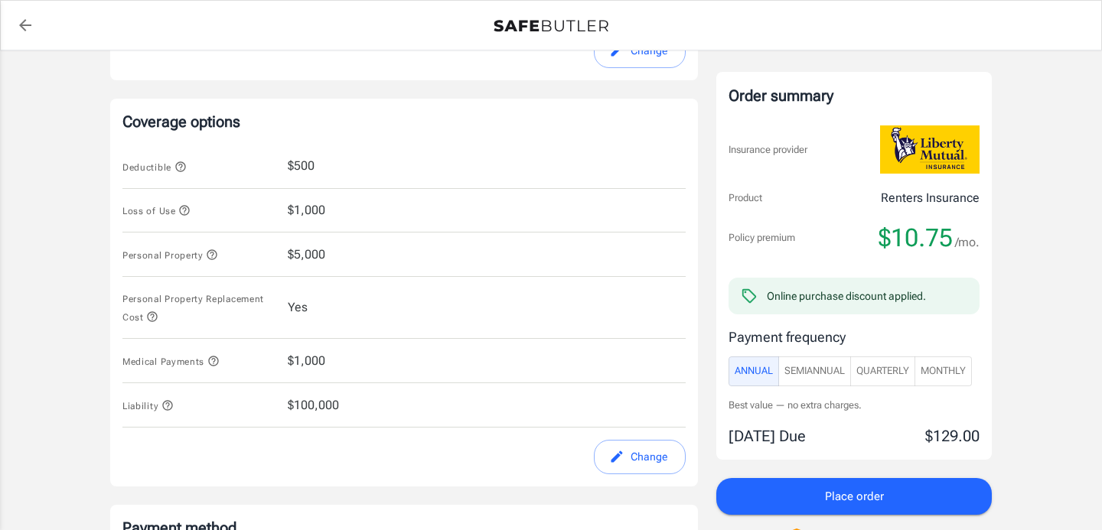
click at [656, 454] on button "Change" at bounding box center [640, 457] width 92 height 34
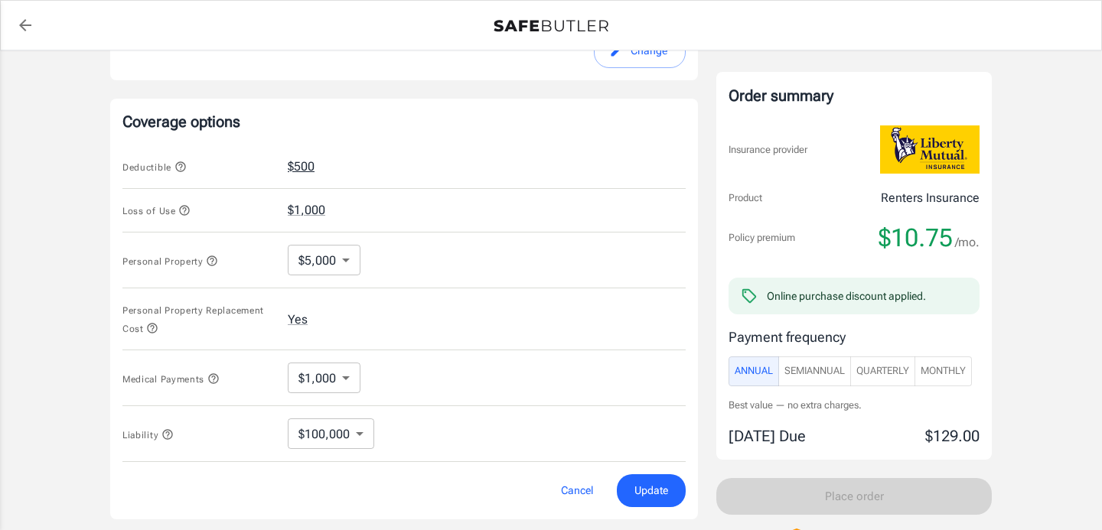
click at [306, 161] on button "$500" at bounding box center [301, 167] width 27 height 18
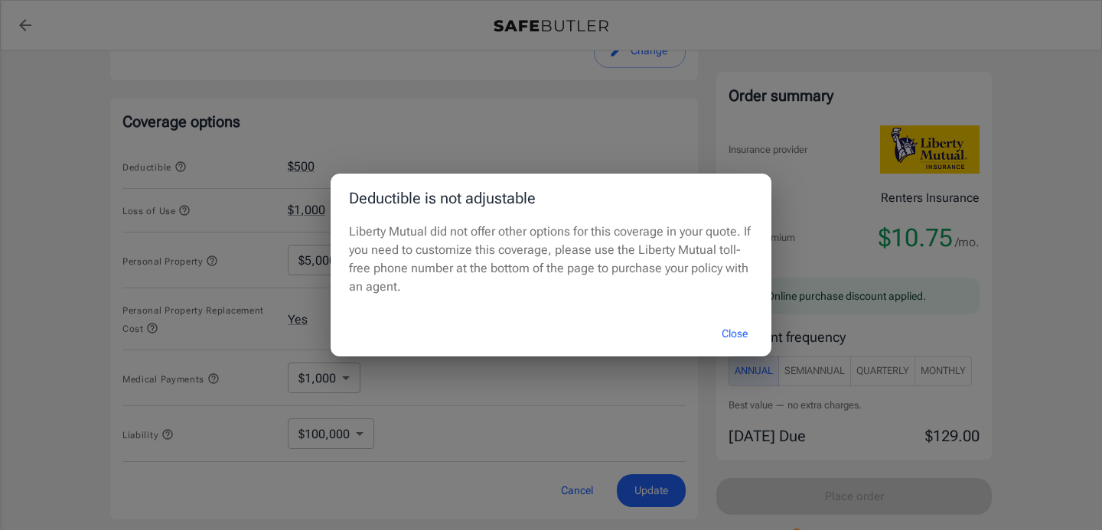
click at [735, 328] on button "Close" at bounding box center [734, 334] width 61 height 33
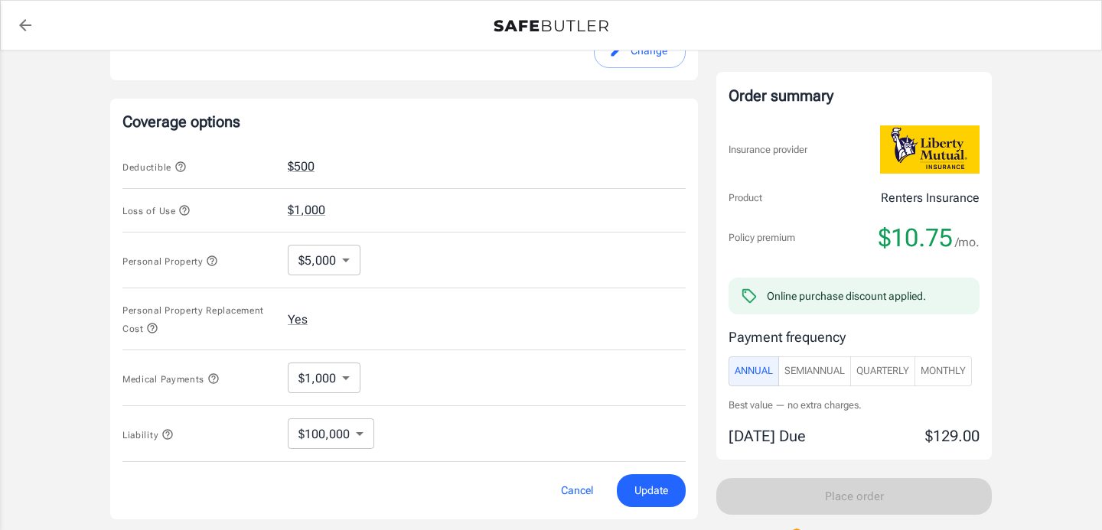
click at [332, 380] on body "Policy premium $ 10.75 /mo Liberty Mutual Renters Insurance 800 STATE ST 164 WE…" at bounding box center [551, 182] width 1102 height 1459
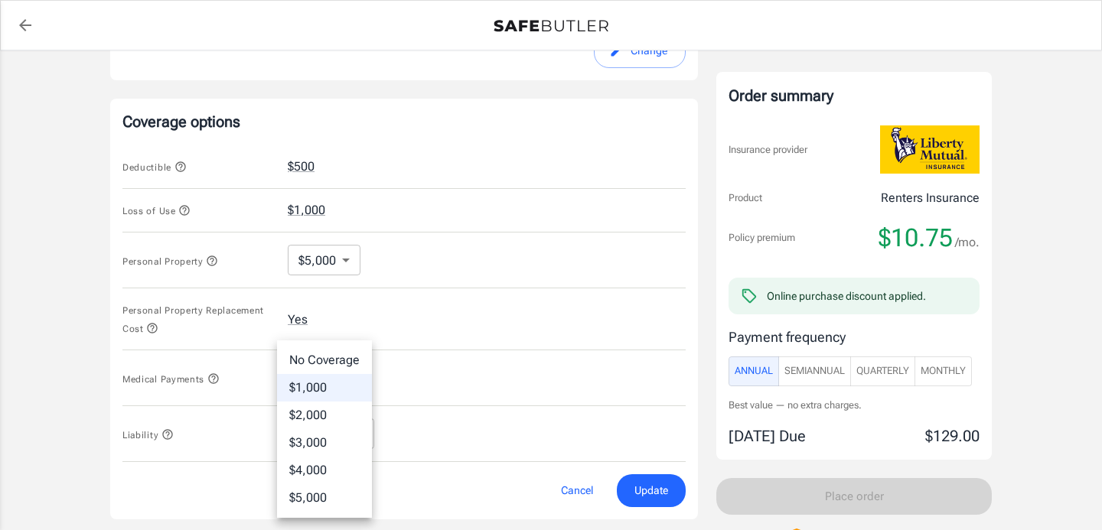
click at [332, 380] on li "$1,000" at bounding box center [324, 388] width 95 height 28
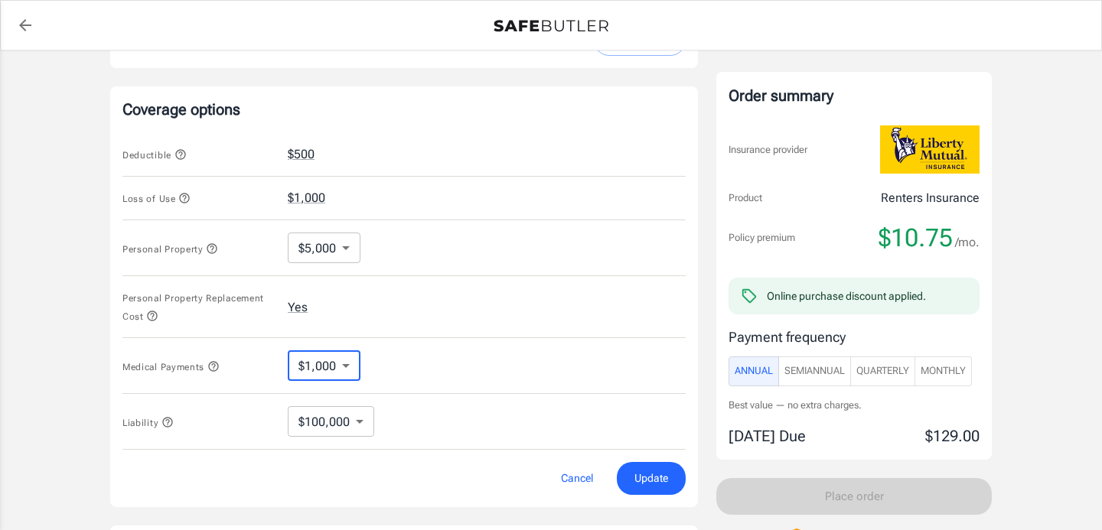
scroll to position [566, 0]
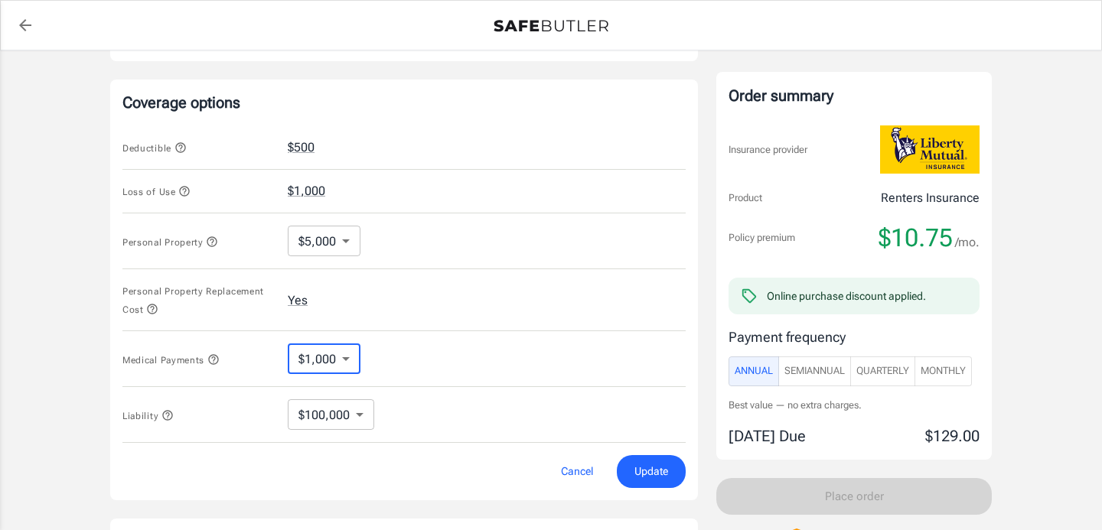
click at [430, 375] on div "Medical Payments $1,000 1000 ​" at bounding box center [403, 359] width 563 height 56
click at [361, 412] on body "Policy premium $ 10.75 /mo Liberty Mutual Renters Insurance 800 STATE ST 164 WE…" at bounding box center [551, 163] width 1102 height 1459
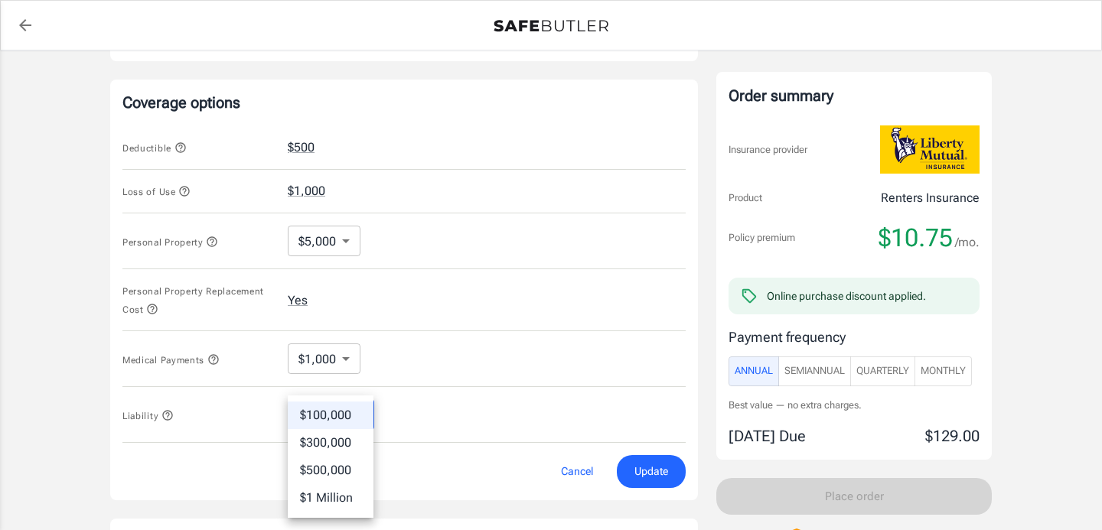
click at [361, 412] on li "$100,000" at bounding box center [331, 416] width 86 height 28
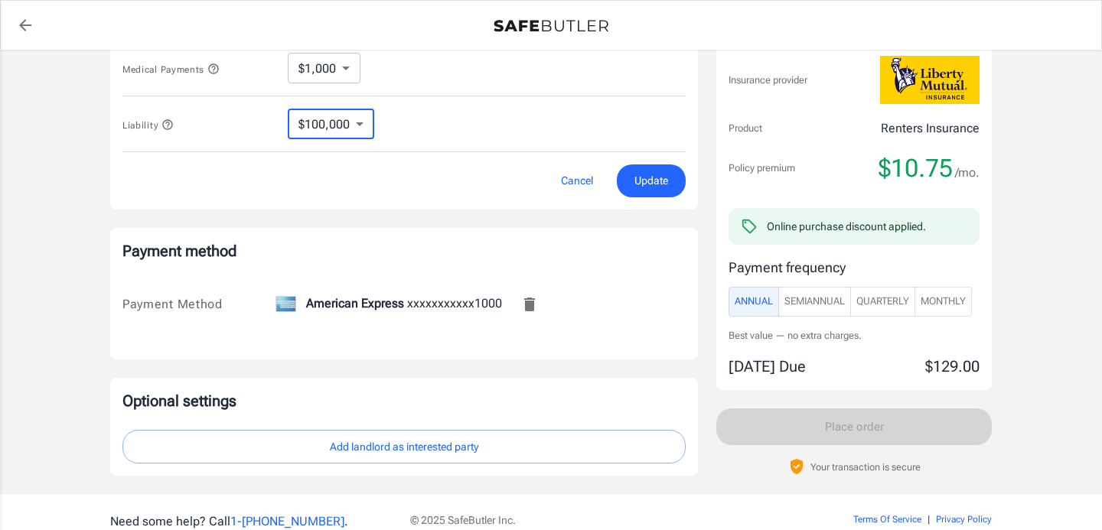
scroll to position [749, 0]
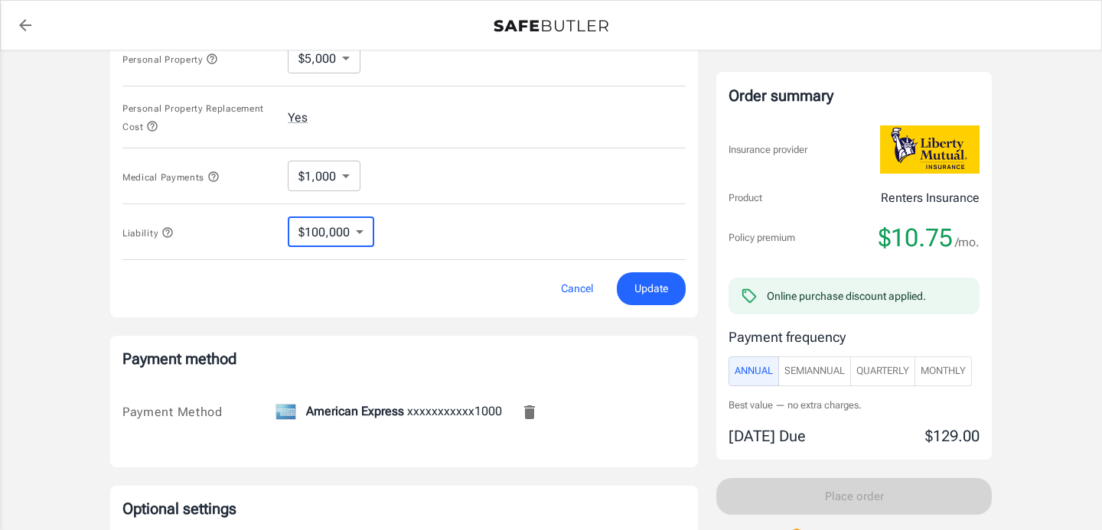
click at [658, 290] on span "Update" at bounding box center [651, 288] width 34 height 19
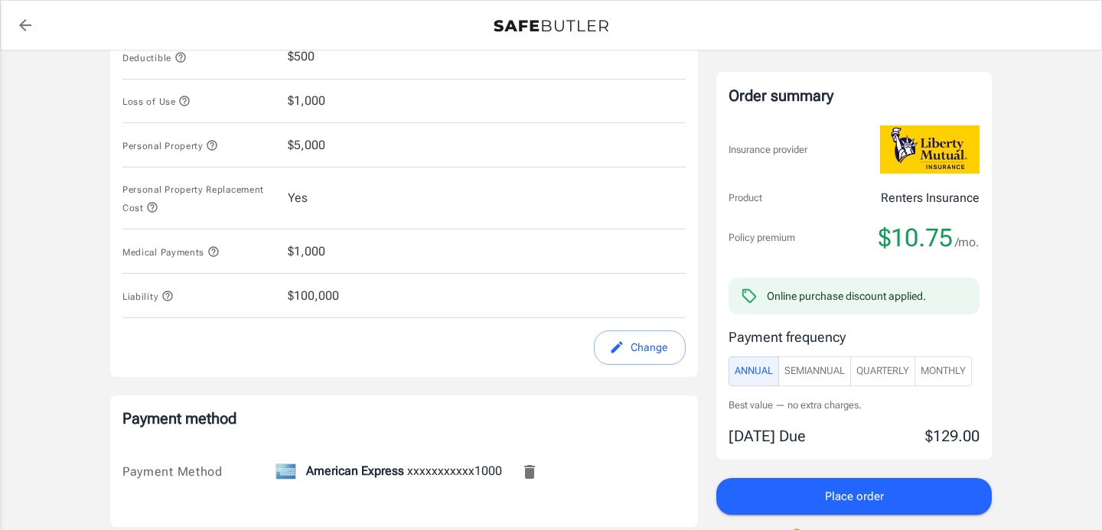
scroll to position [707, 0]
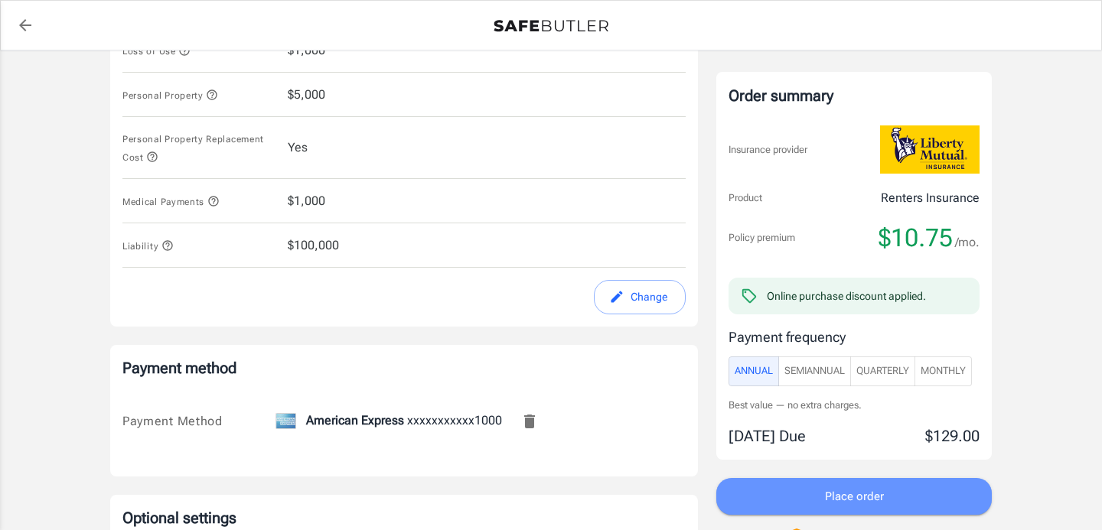
click at [827, 501] on span "Place order" at bounding box center [854, 497] width 59 height 20
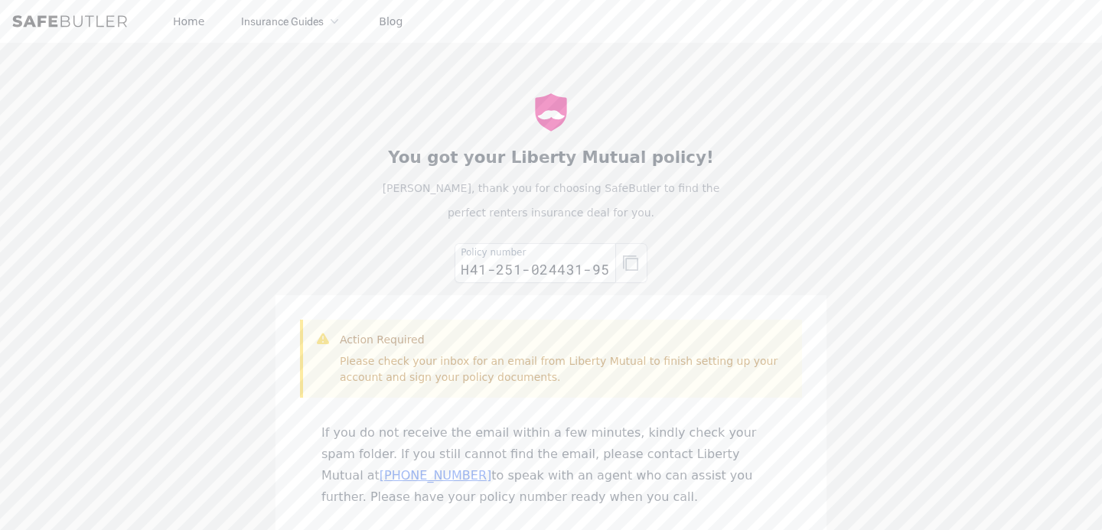
click at [629, 263] on icon "button" at bounding box center [630, 263] width 15 height 15
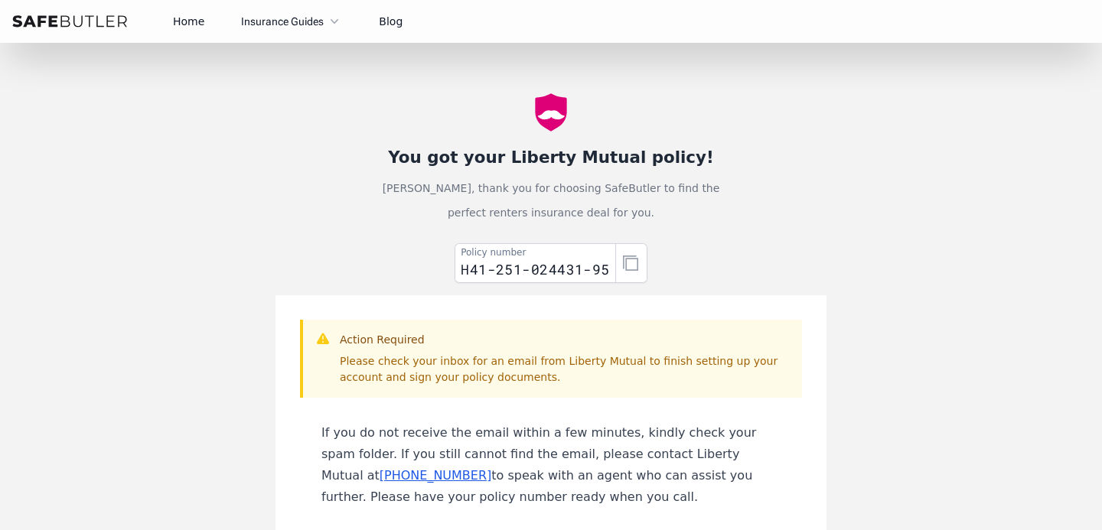
click at [289, 25] on button "Insurance Guides" at bounding box center [291, 21] width 101 height 18
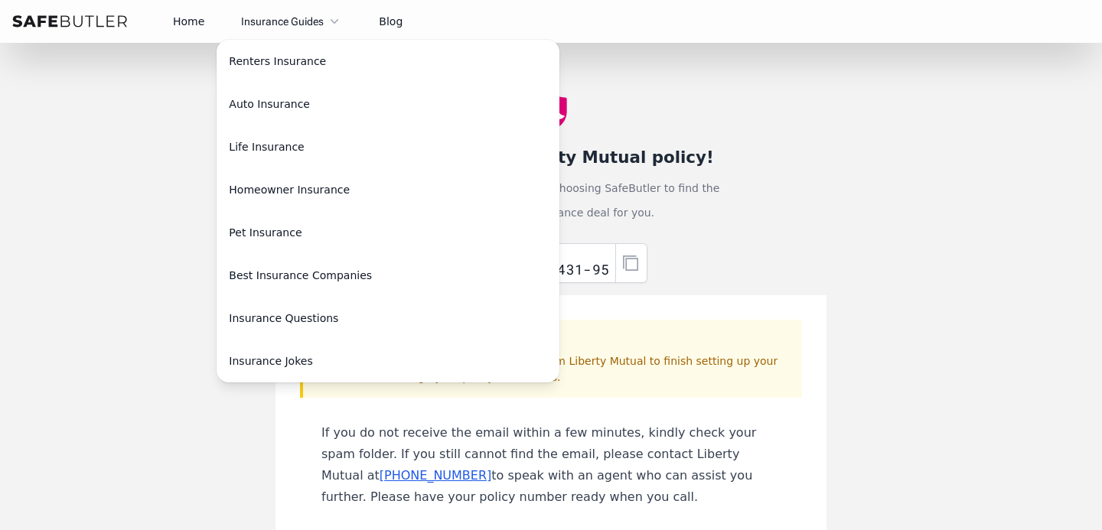
click at [188, 16] on link "Home" at bounding box center [188, 21] width 31 height 12
